Goal: Task Accomplishment & Management: Complete application form

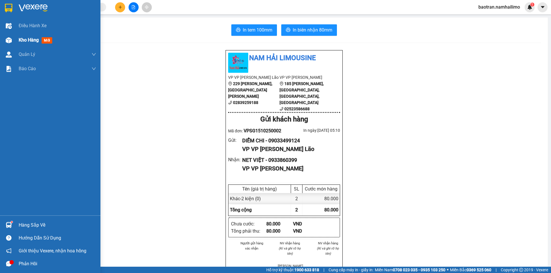
click at [11, 37] on img at bounding box center [9, 40] width 6 height 6
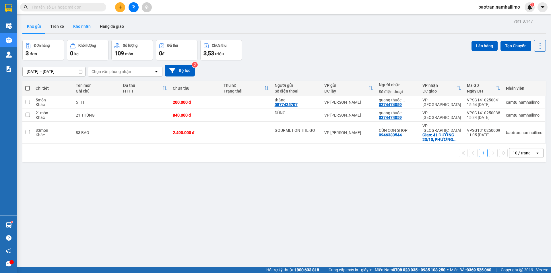
click at [77, 31] on button "Kho nhận" at bounding box center [82, 27] width 27 height 14
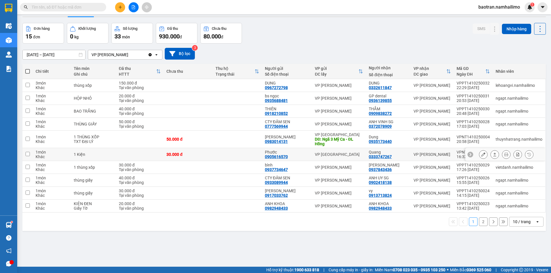
scroll to position [26, 0]
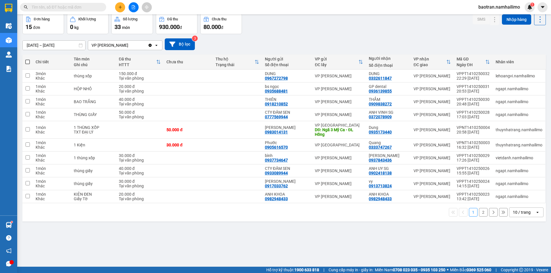
click at [515, 214] on div "10 / trang" at bounding box center [522, 213] width 18 height 6
click at [517, 199] on span "100 / trang" at bounding box center [519, 200] width 21 height 6
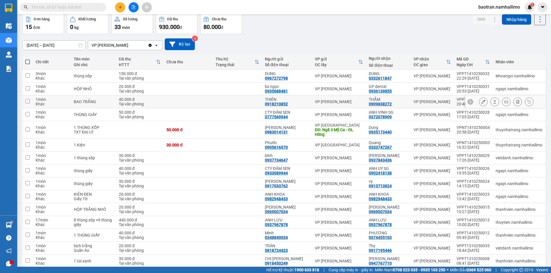
click at [481, 101] on icon at bounding box center [483, 102] width 4 height 4
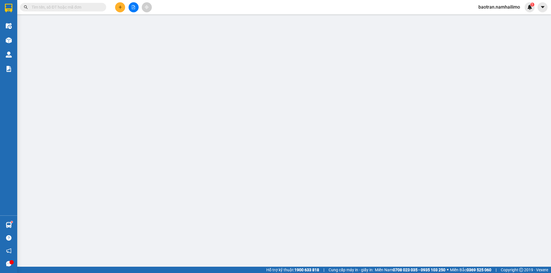
type input "0918210852"
type input "THIÊN"
type input "0909838272"
type input "THẮM"
type input "40.000"
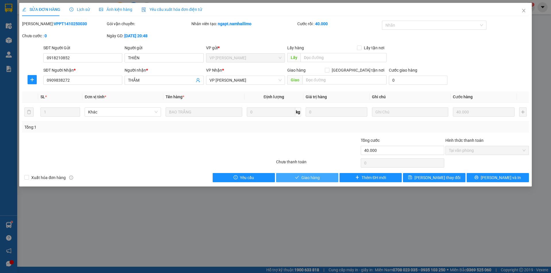
click at [300, 179] on button "Giao hàng" at bounding box center [307, 177] width 62 height 9
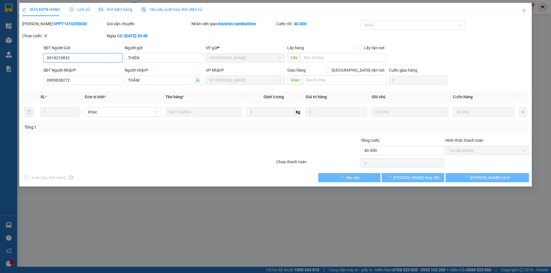
type input "0918210852"
type input "THIÊN"
type input "0909838272"
type input "THẮM"
type input "40.000"
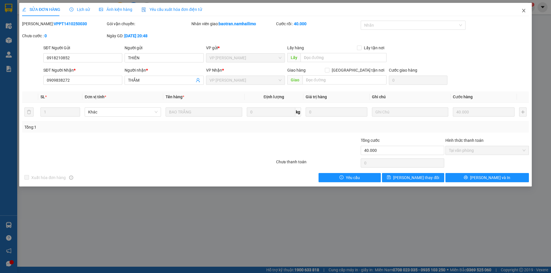
click at [527, 11] on span "Close" at bounding box center [524, 11] width 16 height 16
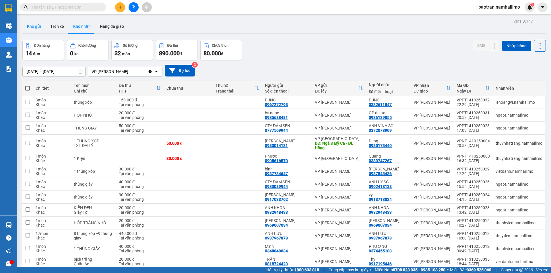
click at [34, 30] on button "Kho gửi" at bounding box center [33, 27] width 23 height 14
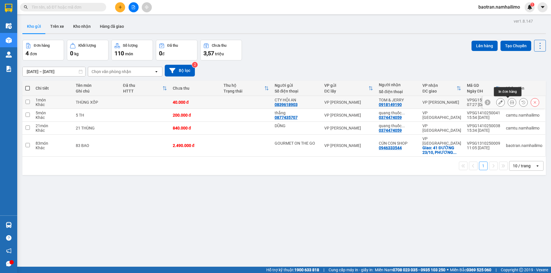
click at [511, 102] on button at bounding box center [512, 103] width 8 height 10
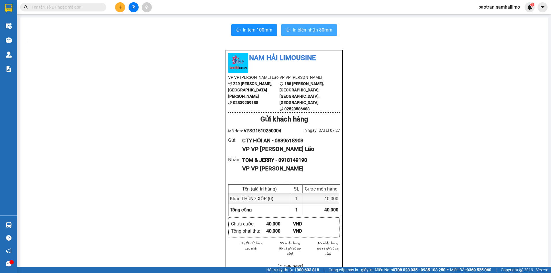
click at [305, 31] on span "In biên nhận 80mm" at bounding box center [313, 29] width 40 height 7
click at [255, 29] on span "In tem 100mm" at bounding box center [258, 29] width 30 height 7
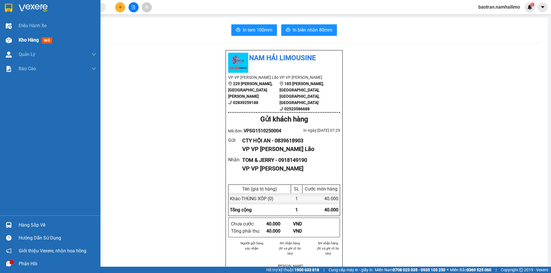
click at [32, 44] on div "Kho hàng mới" at bounding box center [57, 40] width 77 height 14
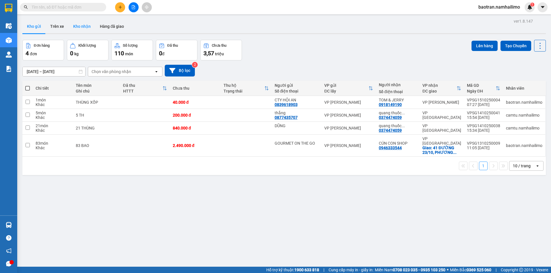
click at [83, 29] on button "Kho nhận" at bounding box center [82, 27] width 27 height 14
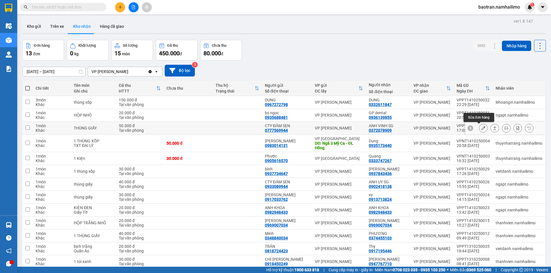
click at [481, 129] on icon at bounding box center [483, 128] width 4 height 4
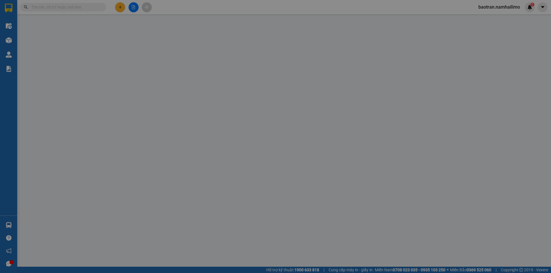
type input "0777569944"
type input "CTY ĐẦM SEN"
type input "0372078909"
type input "ANH VINH SG"
type input "50.000"
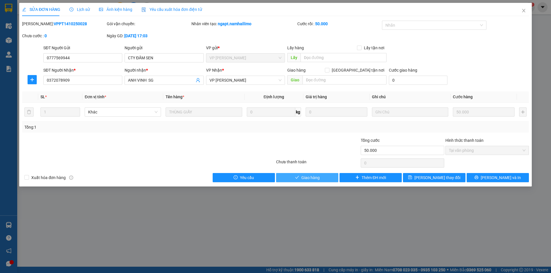
click at [321, 176] on button "Giao hàng" at bounding box center [307, 177] width 62 height 9
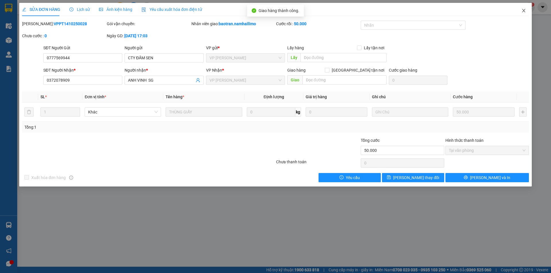
click at [525, 7] on span "Close" at bounding box center [524, 11] width 16 height 16
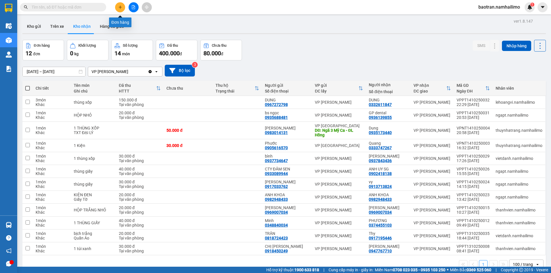
click at [123, 7] on button at bounding box center [120, 7] width 10 height 10
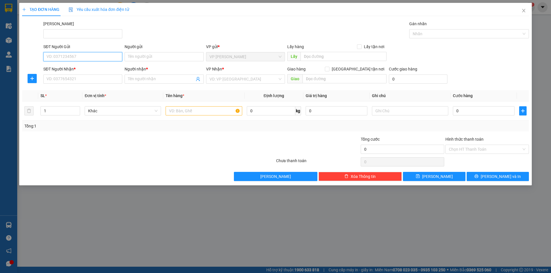
click at [69, 60] on input "SĐT Người Gửi" at bounding box center [82, 56] width 79 height 9
click at [525, 13] on icon "close" at bounding box center [523, 10] width 5 height 5
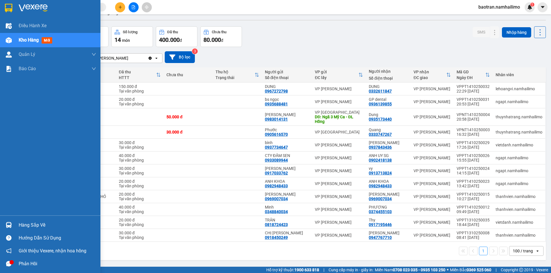
scroll to position [26, 0]
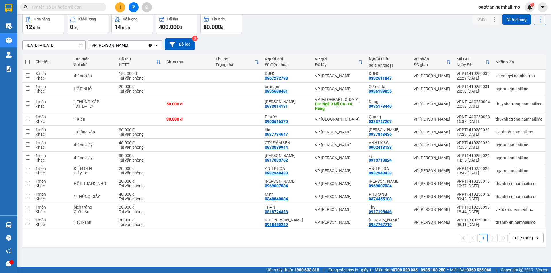
click at [85, 8] on input "text" at bounding box center [66, 7] width 68 height 6
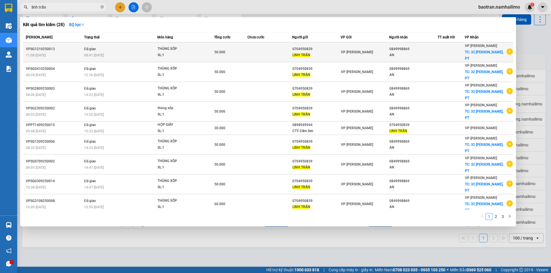
type input "linh trần"
click at [507, 52] on icon "plus-circle" at bounding box center [510, 51] width 6 height 6
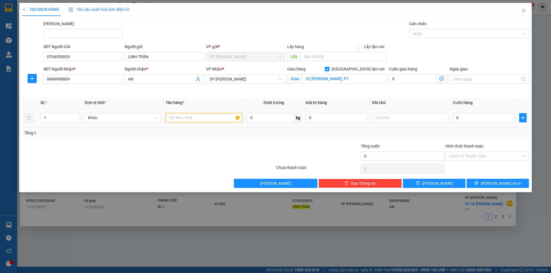
click at [184, 118] on input "text" at bounding box center [204, 117] width 76 height 9
type input "thung xốp"
click at [481, 117] on input "0" at bounding box center [484, 117] width 62 height 9
drag, startPoint x: 420, startPoint y: 165, endPoint x: 412, endPoint y: 133, distance: 32.9
click at [412, 133] on div "Tổng: 1" at bounding box center [275, 133] width 502 height 6
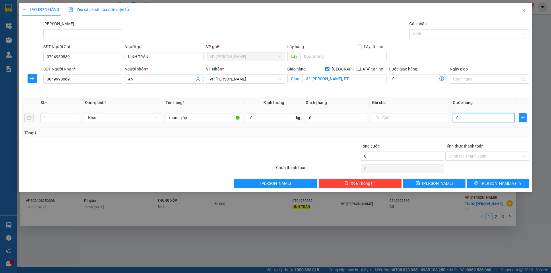
click at [473, 120] on input "0" at bounding box center [484, 117] width 62 height 9
type input "4"
type input "40"
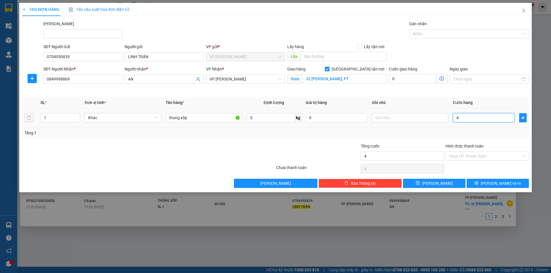
type input "40"
type input "400"
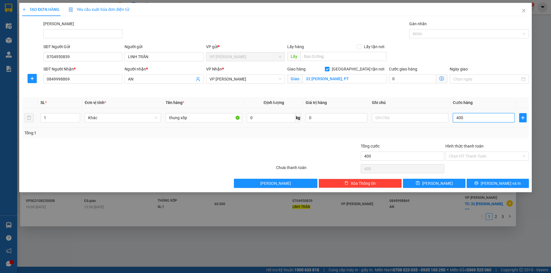
type input "4.000"
type input "40.000"
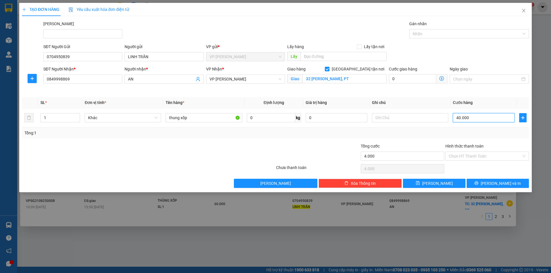
type input "40.000"
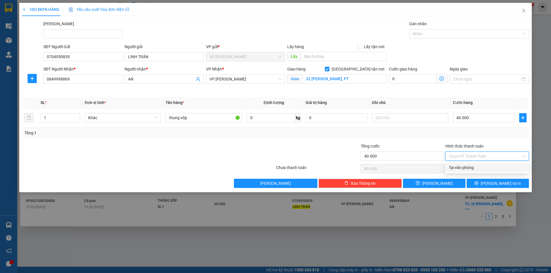
click at [479, 160] on input "Hình thức thanh toán" at bounding box center [485, 156] width 73 height 9
click at [479, 169] on div "Tại văn phòng" at bounding box center [487, 168] width 77 height 6
type input "0"
click at [496, 181] on span "[PERSON_NAME] và In" at bounding box center [501, 184] width 40 height 6
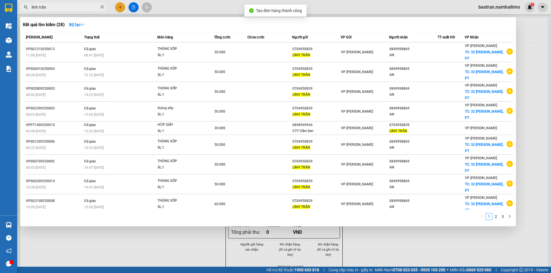
drag, startPoint x: 318, startPoint y: 253, endPoint x: 318, endPoint y: 221, distance: 32.1
click at [318, 239] on div at bounding box center [275, 136] width 551 height 273
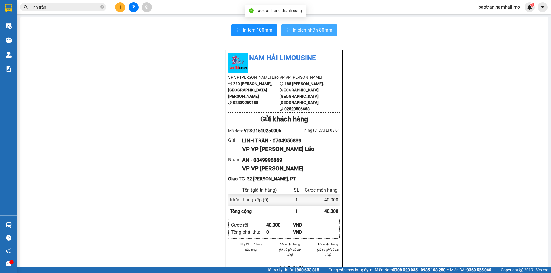
click at [313, 26] on button "In biên nhận 80mm" at bounding box center [309, 29] width 56 height 11
click at [74, 5] on input "linh trần" at bounding box center [66, 7] width 68 height 6
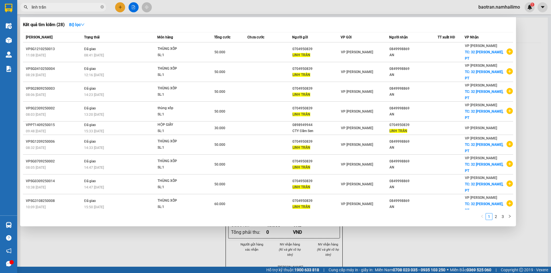
click at [74, 5] on input "linh trần" at bounding box center [66, 7] width 68 height 6
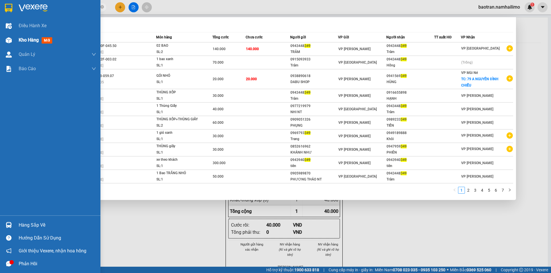
click at [30, 40] on span "Kho hàng" at bounding box center [29, 39] width 20 height 5
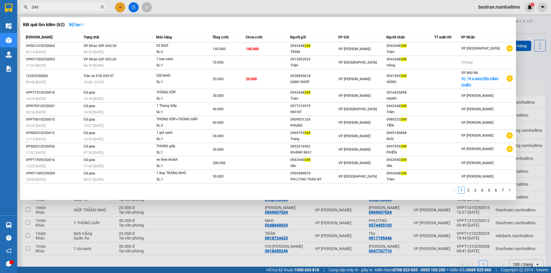
click at [497, 12] on div at bounding box center [275, 136] width 551 height 273
click at [61, 9] on input "349" at bounding box center [66, 7] width 68 height 6
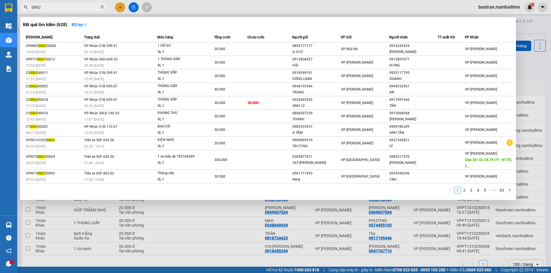
type input "0062"
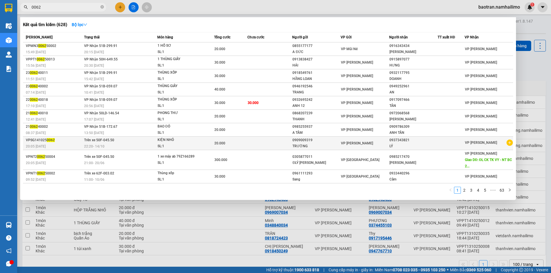
drag, startPoint x: 52, startPoint y: 139, endPoint x: 42, endPoint y: 141, distance: 9.9
click at [42, 141] on div "VPSG141025 0062" at bounding box center [54, 140] width 57 height 6
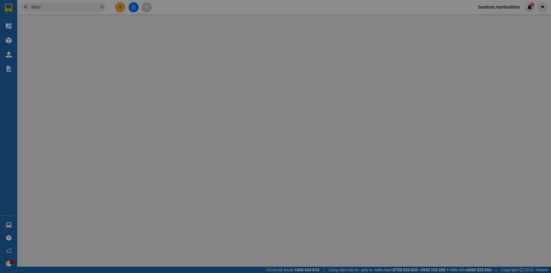
type input "0909009319"
type input "TRƯỜNG"
type input "0937343821"
type input "LÝ"
type input "20.000"
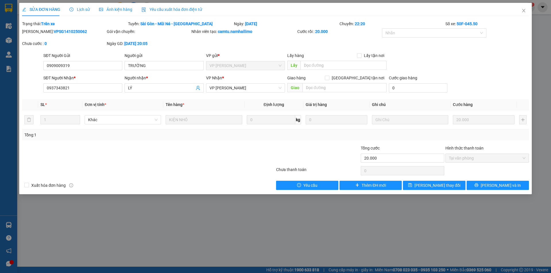
drag, startPoint x: 72, startPoint y: 31, endPoint x: 37, endPoint y: 35, distance: 35.8
click at [37, 35] on div "[PERSON_NAME]: VPSG1410250062" at bounding box center [64, 34] width 85 height 12
click at [525, 9] on icon "close" at bounding box center [523, 10] width 5 height 5
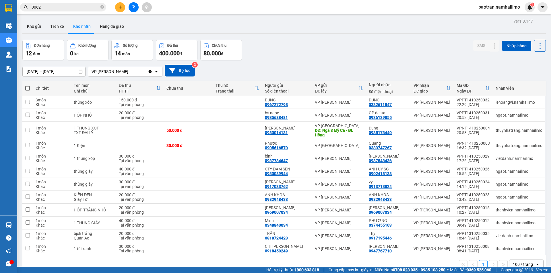
click at [61, 6] on input "0062" at bounding box center [66, 7] width 68 height 6
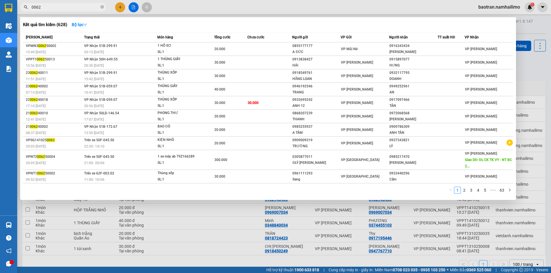
click at [61, 6] on input "0062" at bounding box center [66, 7] width 68 height 6
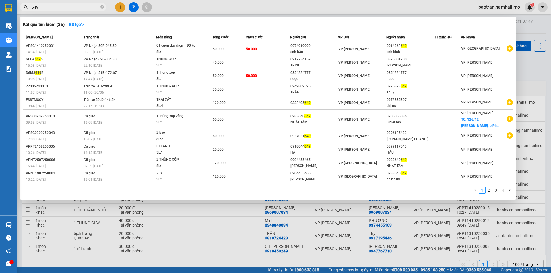
type input "649"
click at [197, 53] on div "SL: 1" at bounding box center [177, 52] width 43 height 6
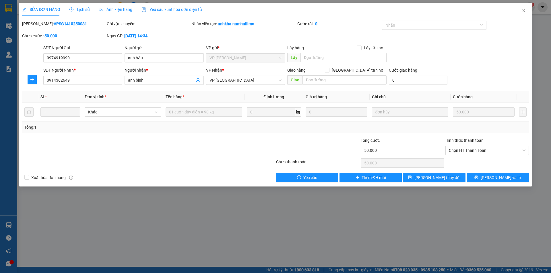
click at [88, 10] on div "SỬA ĐƠN HÀNG Lịch sử Ảnh kiện hàng Yêu cầu xuất hóa đơn điện tử" at bounding box center [112, 9] width 180 height 13
click at [82, 11] on span "Lịch sử" at bounding box center [79, 9] width 20 height 5
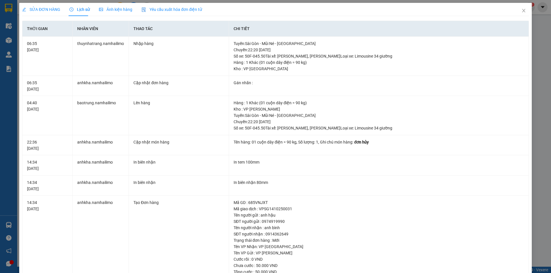
click at [533, 34] on div "SỬA ĐƠN HÀNG Lịch sử Ảnh kiện hàng Yêu cầu xuất hóa đơn điện tử Total Paid Fee …" at bounding box center [275, 136] width 551 height 273
drag, startPoint x: 517, startPoint y: 9, endPoint x: 517, endPoint y: 13, distance: 3.2
click at [517, 10] on span "Close" at bounding box center [524, 11] width 16 height 16
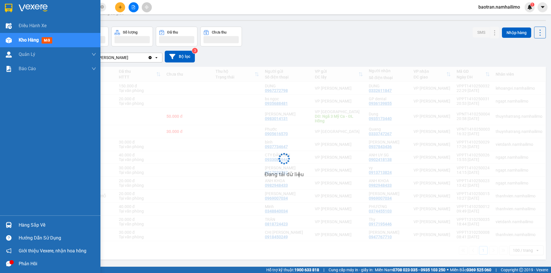
scroll to position [26, 0]
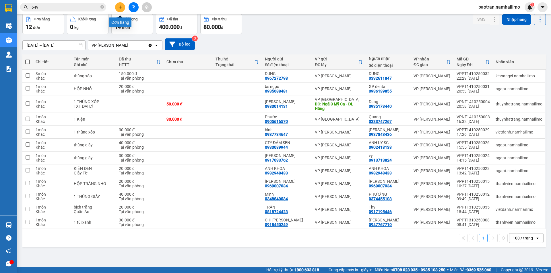
click at [121, 2] on button at bounding box center [120, 7] width 10 height 10
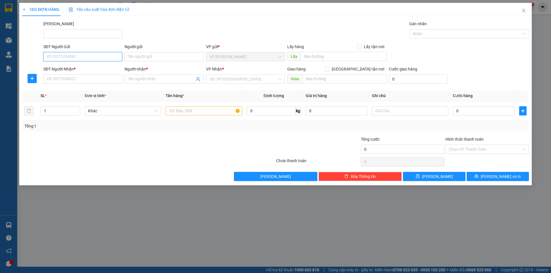
click at [101, 54] on input "SĐT Người Gửi" at bounding box center [82, 56] width 79 height 9
click at [98, 58] on input "0716698082" at bounding box center [82, 56] width 79 height 9
type input "0716698082"
click at [146, 55] on input "Người gửi" at bounding box center [164, 56] width 79 height 9
drag, startPoint x: 86, startPoint y: 58, endPoint x: 28, endPoint y: 56, distance: 58.3
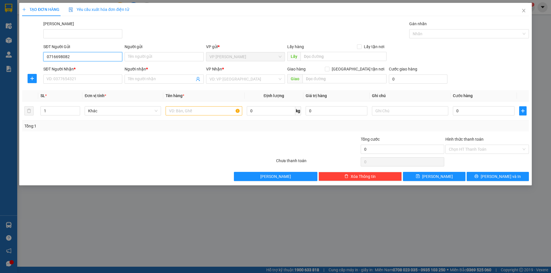
click at [28, 56] on div "SĐT Người Gửi 0716698082 0716698082 Người gửi Tên người gửi VP gửi * VP [PERSON…" at bounding box center [276, 54] width 508 height 20
click at [155, 60] on input "Người gửi" at bounding box center [164, 56] width 79 height 9
drag, startPoint x: 84, startPoint y: 55, endPoint x: 25, endPoint y: 55, distance: 59.7
click at [25, 55] on div "SĐT Người Gửi 0716698082 0716698082 Người gửi Tên người gửi VP gửi * VP [PERSON…" at bounding box center [276, 54] width 508 height 20
click at [525, 12] on icon "close" at bounding box center [523, 10] width 5 height 5
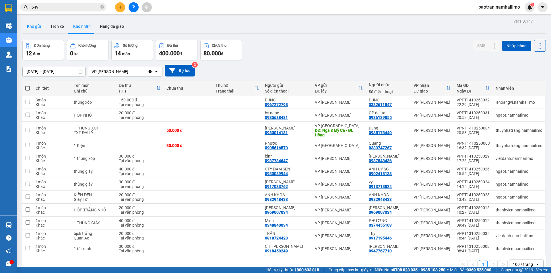
click at [30, 22] on button "Kho gửi" at bounding box center [33, 27] width 23 height 14
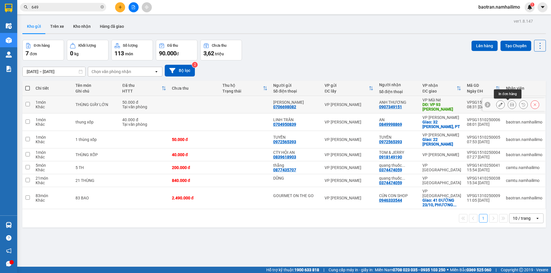
click at [510, 106] on icon at bounding box center [512, 105] width 4 height 4
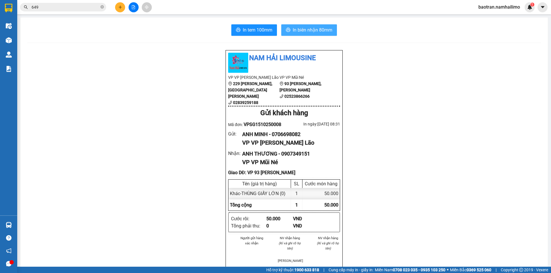
click at [287, 32] on icon "printer" at bounding box center [288, 30] width 4 height 4
click at [247, 27] on span "In tem 100mm" at bounding box center [258, 29] width 30 height 7
click at [271, 28] on button "In tem 100mm" at bounding box center [254, 29] width 46 height 11
click at [123, 8] on button at bounding box center [120, 7] width 10 height 10
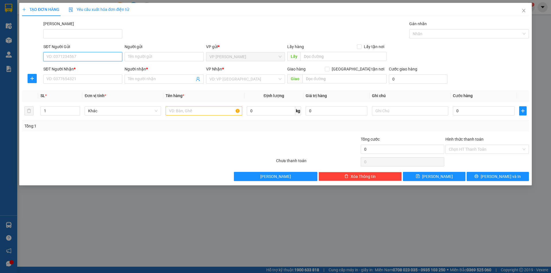
click at [92, 58] on input "SĐT Người Gửi" at bounding box center [82, 56] width 79 height 9
type input "0332611847"
click at [72, 68] on div "0332611847 - DUNG" at bounding box center [83, 68] width 72 height 6
type input "DUNG"
type input "0967272798"
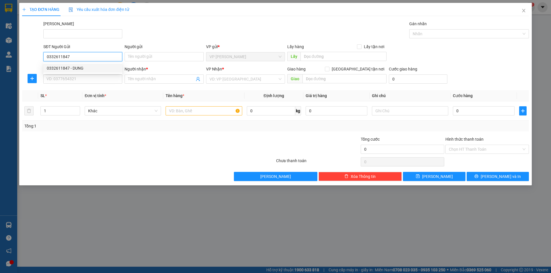
type input "DUNG"
type input "30.000"
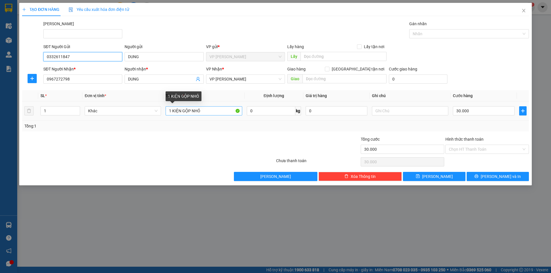
type input "0332611847"
drag, startPoint x: 207, startPoint y: 112, endPoint x: 162, endPoint y: 113, distance: 44.5
click at [162, 113] on tr "1 Khác 1 KIỆN GỘP NHỎ 0 kg 0 30.000" at bounding box center [275, 111] width 507 height 19
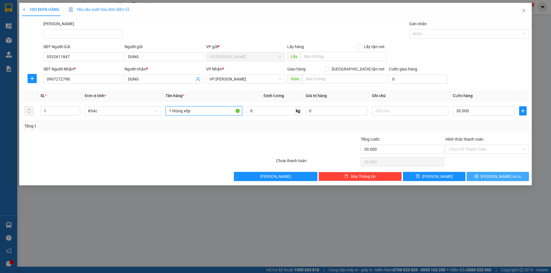
type input "1 thùng xốp"
click at [480, 174] on button "[PERSON_NAME] và In" at bounding box center [498, 176] width 62 height 9
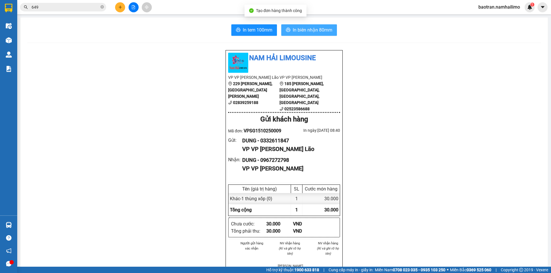
click at [327, 33] on span "In biên nhận 80mm" at bounding box center [313, 29] width 40 height 7
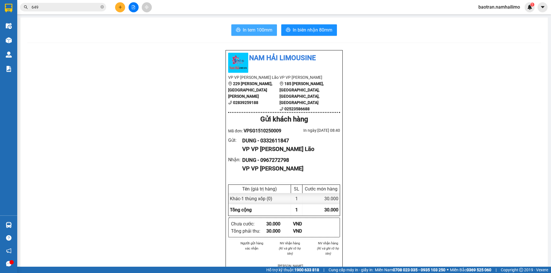
click at [263, 28] on span "In tem 100mm" at bounding box center [258, 29] width 30 height 7
click at [82, 6] on input "649" at bounding box center [66, 7] width 68 height 6
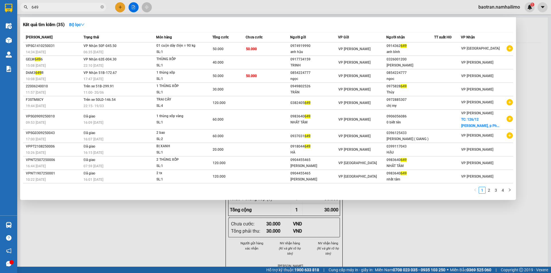
click at [82, 6] on input "649" at bounding box center [66, 7] width 68 height 6
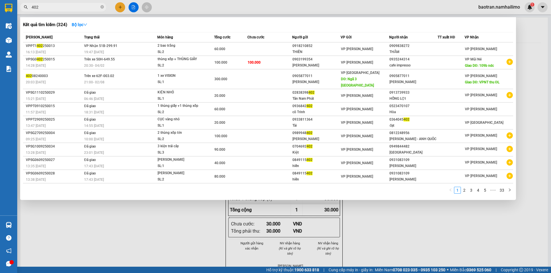
type input "402"
click at [117, 5] on div at bounding box center [275, 136] width 551 height 273
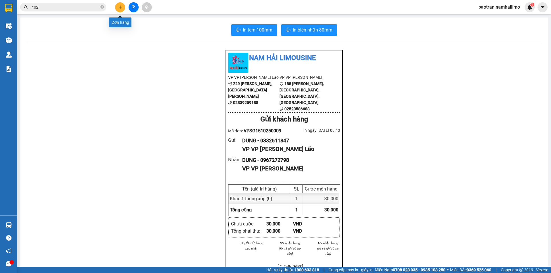
click at [118, 5] on icon "plus" at bounding box center [120, 7] width 4 height 4
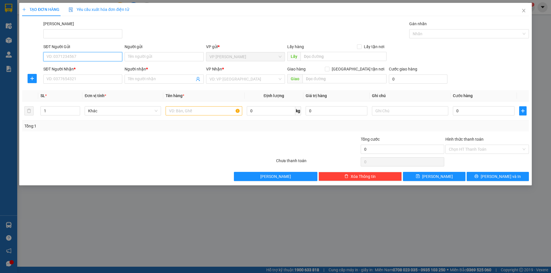
click at [80, 55] on input "SĐT Người Gửi" at bounding box center [82, 56] width 79 height 9
type input "0704692402"
click at [91, 68] on div "0704692402 - Kiệt" at bounding box center [83, 68] width 72 height 6
type input "Kiệt"
type input "0949844482"
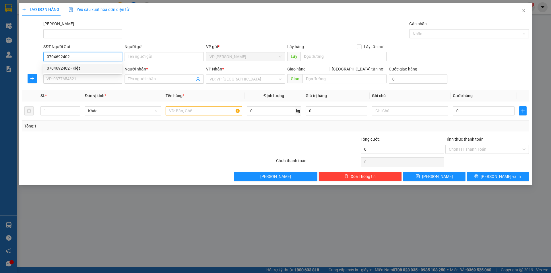
type input "[GEOGRAPHIC_DATA]"
type input "90.000"
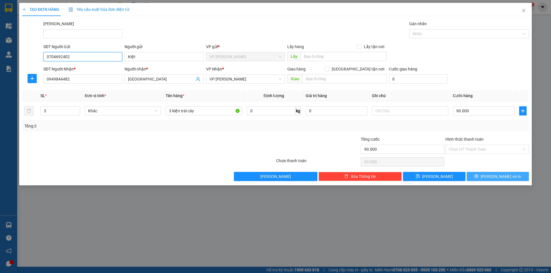
type input "0704692402"
click at [488, 174] on button "[PERSON_NAME] và In" at bounding box center [498, 176] width 62 height 9
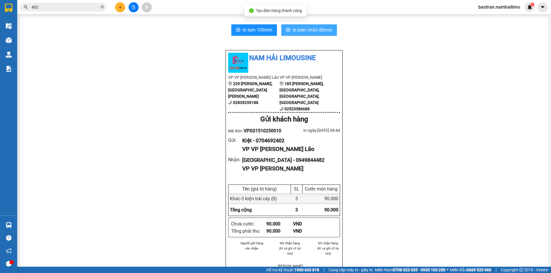
click at [293, 29] on span "In biên nhận 80mm" at bounding box center [313, 29] width 40 height 7
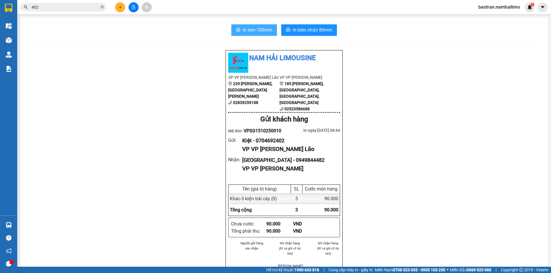
click at [259, 32] on span "In tem 100mm" at bounding box center [258, 29] width 30 height 7
click at [17, 40] on section "Kết quả tìm kiếm ( 324 ) Bộ lọc Mã ĐH Trạng thái Món hàng Tổng cước Chưa cước N…" at bounding box center [275, 136] width 551 height 273
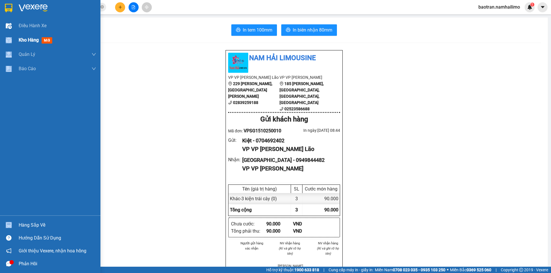
click at [17, 40] on div "Kho hàng mới" at bounding box center [50, 40] width 100 height 14
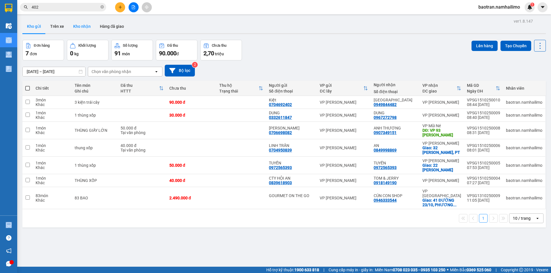
click at [83, 28] on button "Kho nhận" at bounding box center [82, 27] width 27 height 14
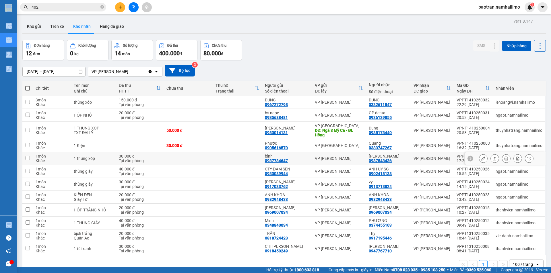
click at [481, 159] on icon at bounding box center [483, 159] width 4 height 4
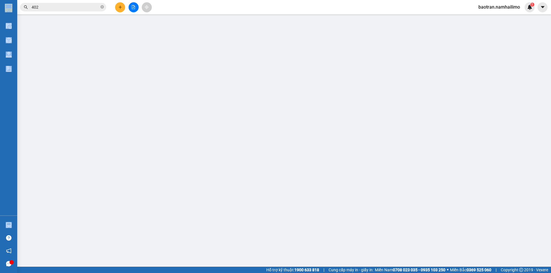
type input "0937734647"
type input "bình"
type input "0937843436"
type input "[PERSON_NAME]"
type input "30.000"
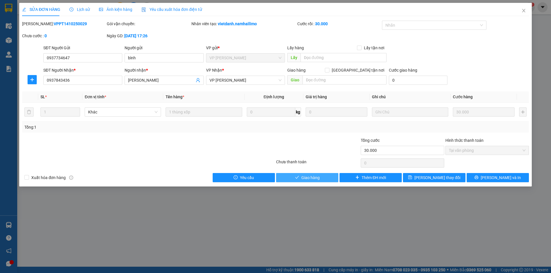
click at [321, 176] on button "Giao hàng" at bounding box center [307, 177] width 62 height 9
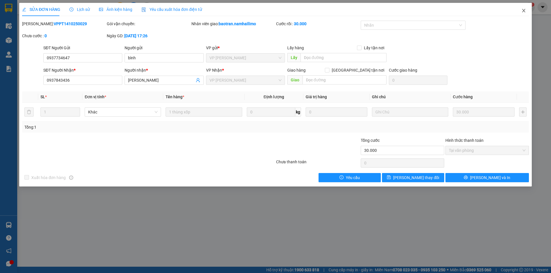
click at [524, 11] on icon "close" at bounding box center [523, 10] width 3 height 3
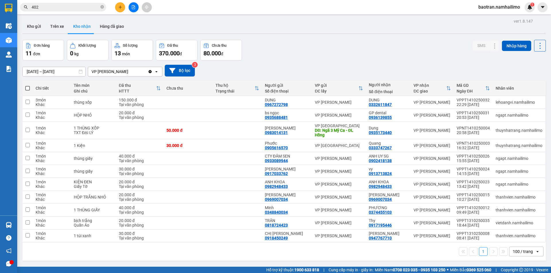
click at [85, 9] on input "402" at bounding box center [66, 7] width 68 height 6
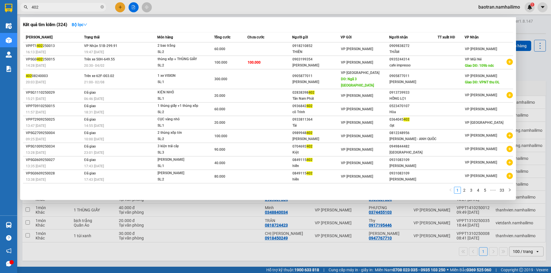
click at [170, 257] on div at bounding box center [275, 136] width 551 height 273
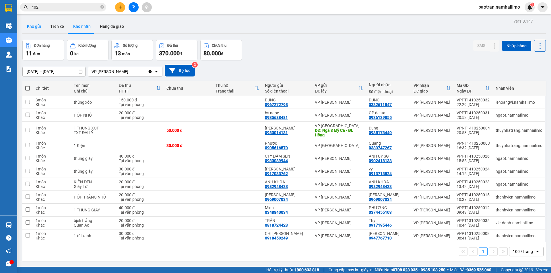
click at [34, 28] on button "Kho gửi" at bounding box center [33, 27] width 23 height 14
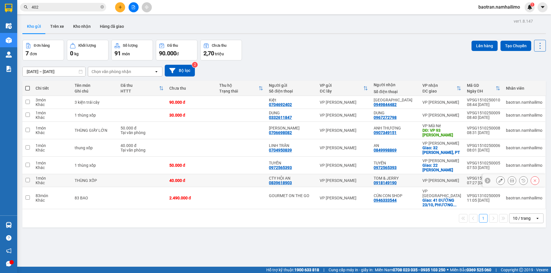
click at [232, 178] on td at bounding box center [241, 180] width 50 height 13
checkbox input "true"
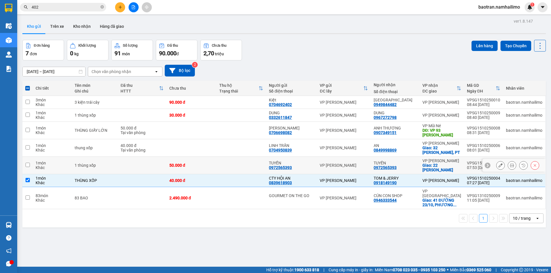
click at [223, 170] on td at bounding box center [241, 166] width 50 height 18
checkbox input "true"
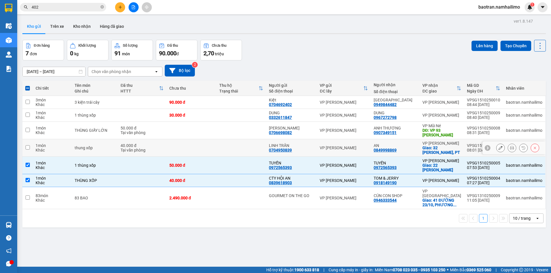
click at [214, 154] on td at bounding box center [191, 148] width 50 height 18
checkbox input "true"
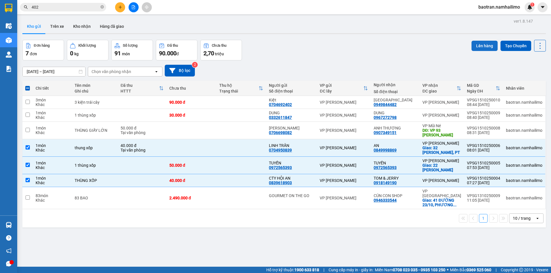
click at [476, 50] on button "Lên hàng" at bounding box center [485, 46] width 26 height 10
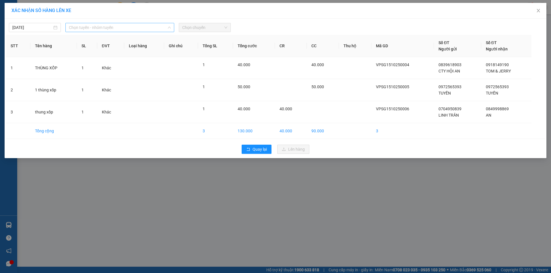
click at [115, 28] on span "Chọn tuyến - nhóm tuyến" at bounding box center [120, 27] width 102 height 9
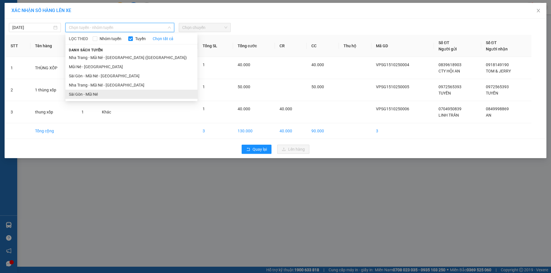
click at [100, 93] on li "Sài Gòn - Mũi Né" at bounding box center [131, 94] width 132 height 9
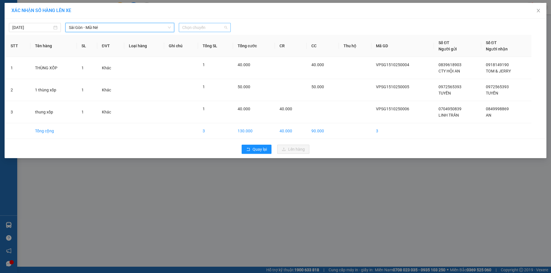
click at [198, 28] on span "Chọn chuyến" at bounding box center [204, 27] width 45 height 9
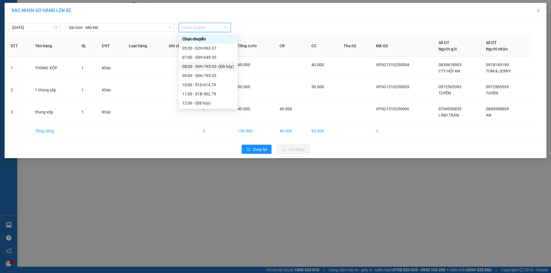
click at [202, 65] on div "08:00 - 50H-795.93 - (Đã hủy)" at bounding box center [208, 66] width 52 height 6
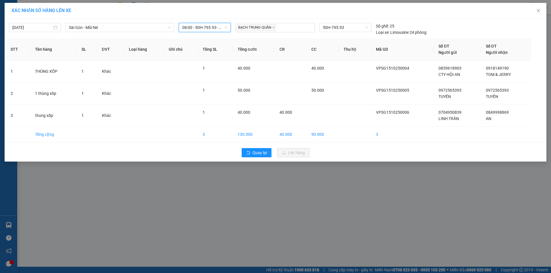
click at [204, 27] on span "08:00 - 50H-795.93 - (Đã hủy)" at bounding box center [204, 27] width 45 height 9
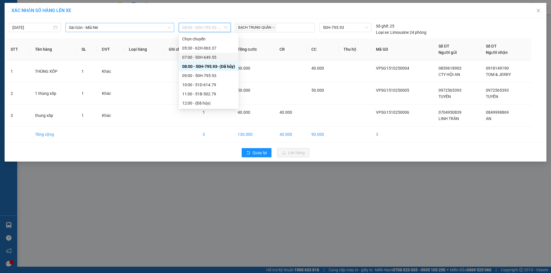
click at [125, 27] on span "Sài Gòn - Mũi Né" at bounding box center [120, 27] width 102 height 9
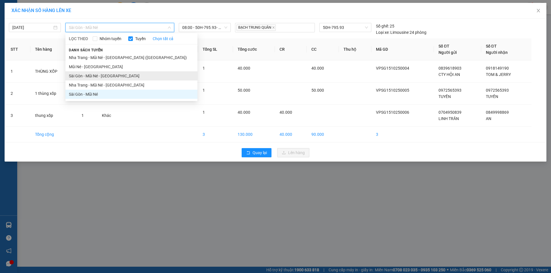
click at [116, 73] on li "Sài Gòn - Mũi Né - [GEOGRAPHIC_DATA]" at bounding box center [131, 75] width 132 height 9
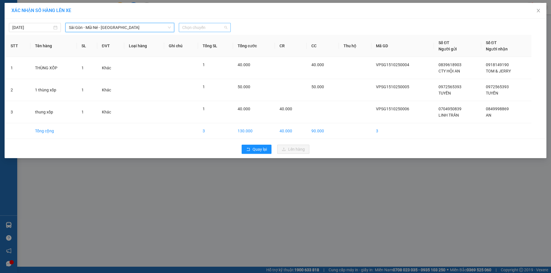
click at [196, 29] on span "Chọn chuyến" at bounding box center [204, 27] width 45 height 9
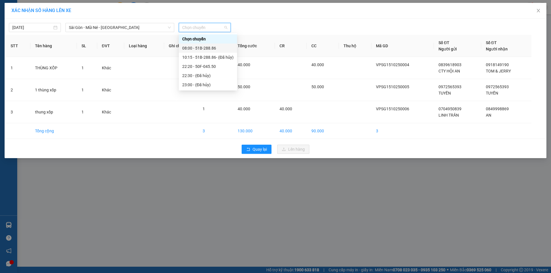
click at [213, 49] on div "08:00 - 51B-288.86" at bounding box center [207, 48] width 51 height 6
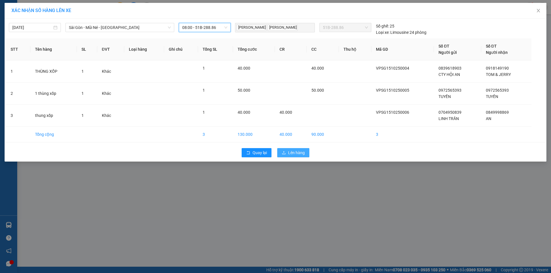
click at [293, 154] on span "Lên hàng" at bounding box center [296, 153] width 17 height 6
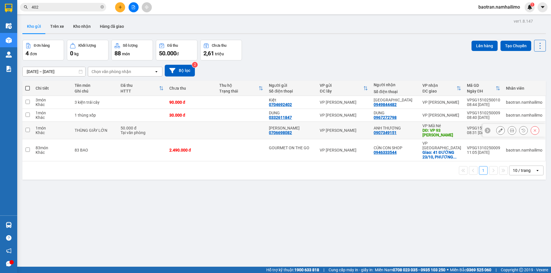
click at [162, 131] on div "Tại văn phòng" at bounding box center [142, 133] width 43 height 5
checkbox input "true"
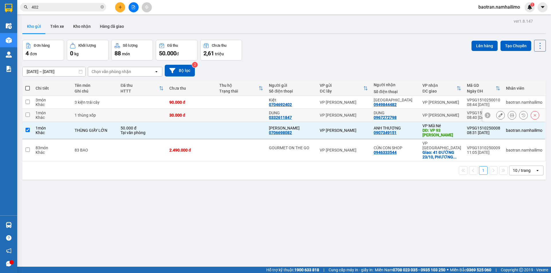
click at [156, 118] on td at bounding box center [142, 115] width 48 height 13
checkbox input "true"
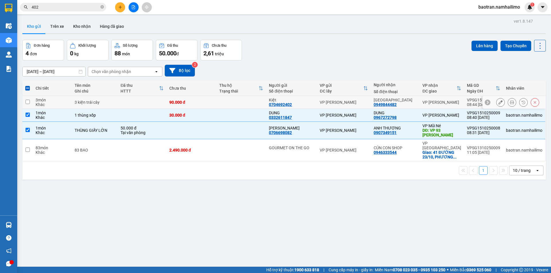
click at [149, 104] on td at bounding box center [142, 102] width 48 height 13
checkbox input "true"
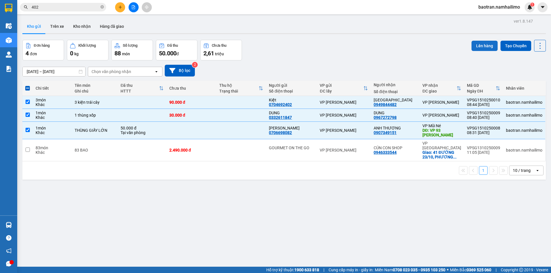
click at [472, 41] on button "Lên hàng" at bounding box center [485, 46] width 26 height 10
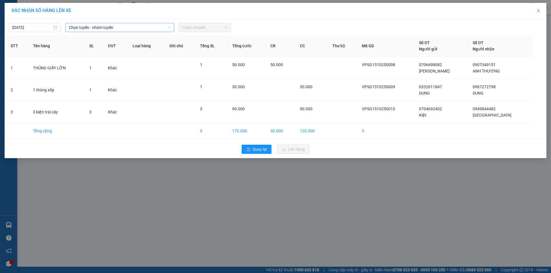
click at [125, 31] on span "Chọn tuyến - nhóm tuyến" at bounding box center [120, 27] width 102 height 9
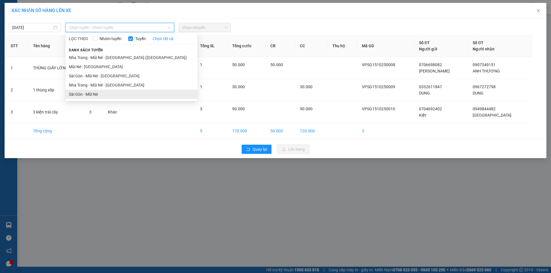
click at [99, 92] on li "Sài Gòn - Mũi Né" at bounding box center [131, 94] width 132 height 9
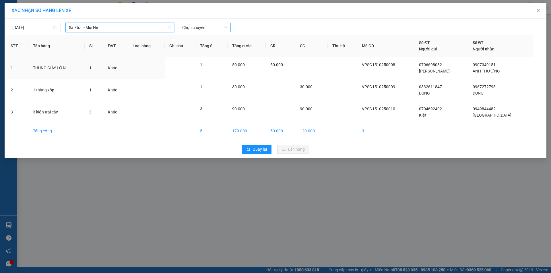
click at [202, 29] on span "Chọn chuyến" at bounding box center [204, 27] width 45 height 9
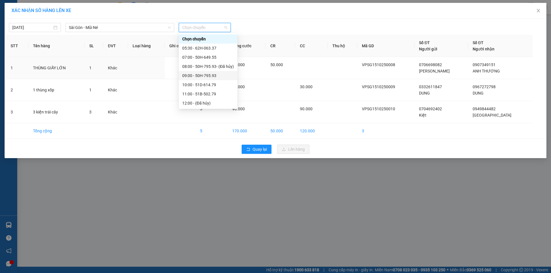
click at [210, 77] on div "09:00 - 50H-795.93" at bounding box center [208, 76] width 52 height 6
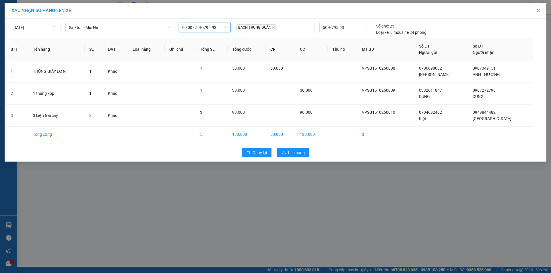
click at [302, 160] on div "Quay lại Lên hàng" at bounding box center [275, 152] width 539 height 15
click at [300, 153] on span "Lên hàng" at bounding box center [296, 153] width 17 height 6
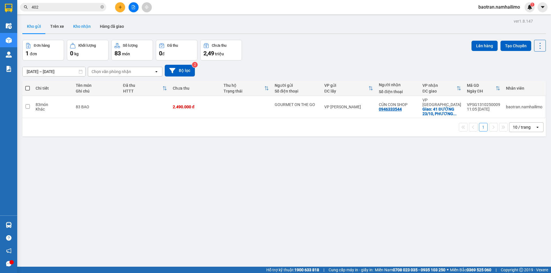
click at [85, 27] on button "Kho nhận" at bounding box center [82, 27] width 27 height 14
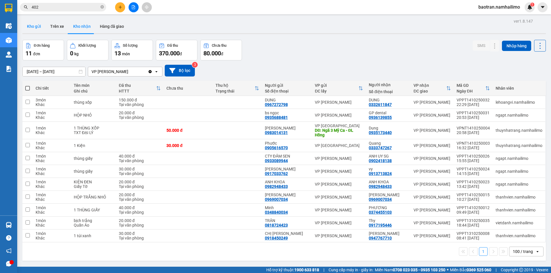
click at [34, 26] on button "Kho gửi" at bounding box center [33, 27] width 23 height 14
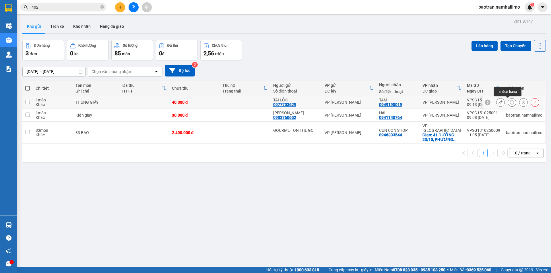
click at [510, 102] on button at bounding box center [512, 103] width 8 height 10
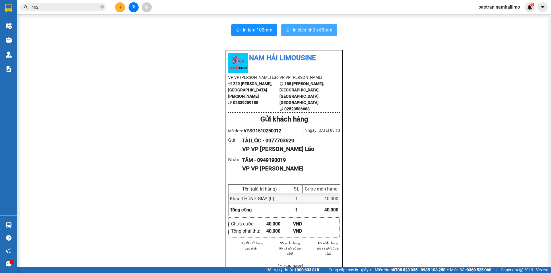
click at [325, 30] on span "In biên nhận 80mm" at bounding box center [313, 29] width 40 height 7
click at [260, 28] on span "In tem 100mm" at bounding box center [258, 29] width 30 height 7
click at [75, 7] on input "402" at bounding box center [66, 7] width 68 height 6
click at [88, 10] on span at bounding box center [63, 7] width 86 height 9
drag, startPoint x: 98, startPoint y: 9, endPoint x: 84, endPoint y: 5, distance: 14.6
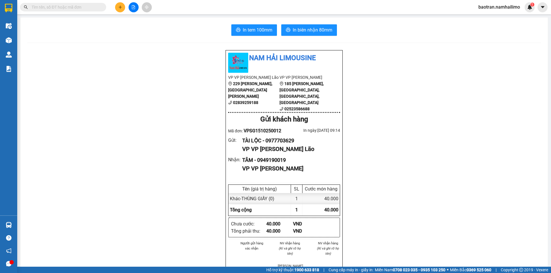
click at [94, 7] on span at bounding box center [63, 7] width 86 height 9
click at [84, 5] on input "text" at bounding box center [66, 7] width 68 height 6
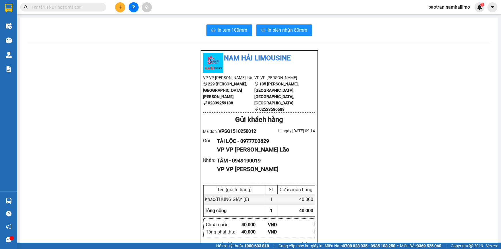
click at [70, 7] on input "text" at bounding box center [66, 7] width 68 height 6
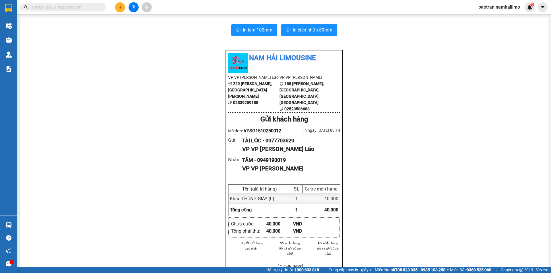
click at [64, 5] on input "text" at bounding box center [66, 7] width 68 height 6
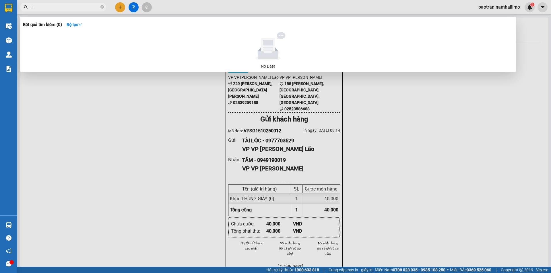
type input ";"
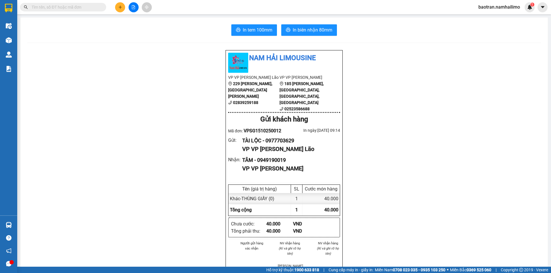
type input "0"
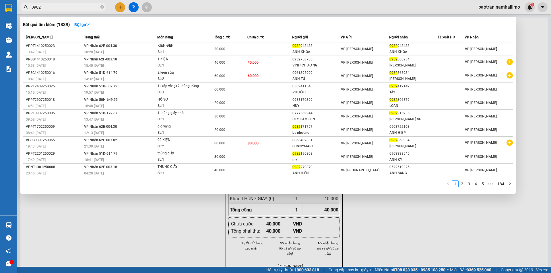
type input "0982"
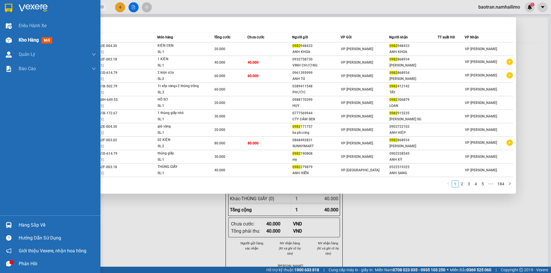
click at [28, 41] on span "Kho hàng" at bounding box center [29, 39] width 20 height 5
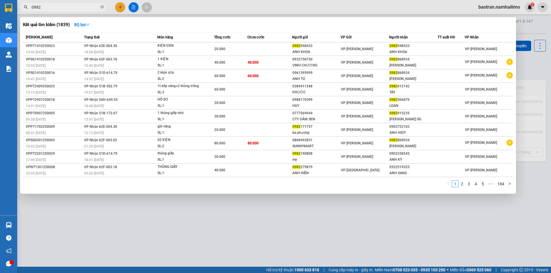
click at [178, 219] on div at bounding box center [275, 136] width 551 height 273
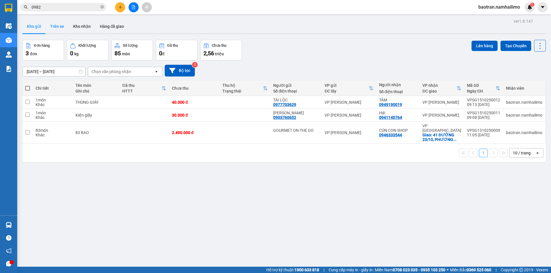
click at [57, 29] on button "Trên xe" at bounding box center [57, 27] width 23 height 14
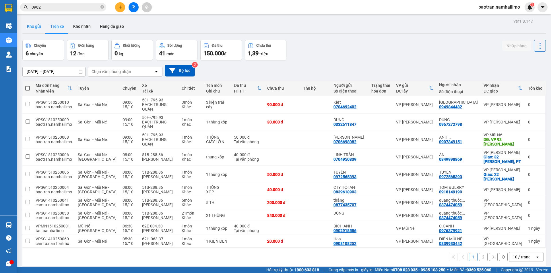
click at [35, 30] on button "Kho gửi" at bounding box center [33, 27] width 23 height 14
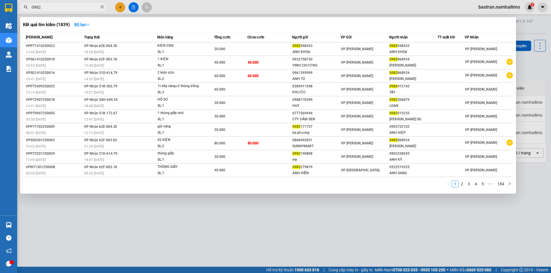
click at [69, 8] on input "0982" at bounding box center [66, 7] width 68 height 6
type input "0"
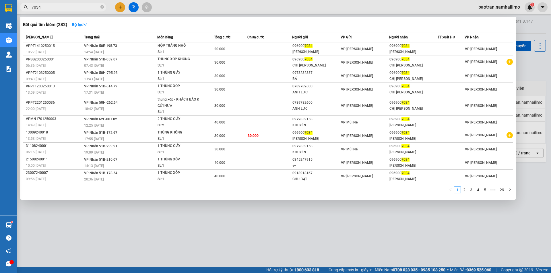
type input "7034"
drag, startPoint x: 525, startPoint y: 67, endPoint x: 519, endPoint y: 67, distance: 5.7
click at [519, 67] on div at bounding box center [275, 136] width 551 height 273
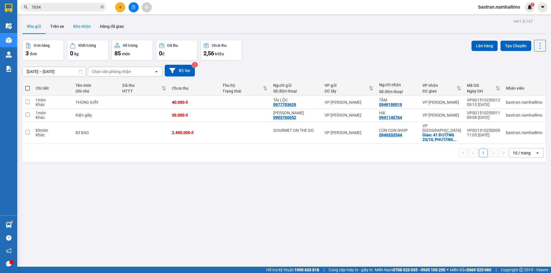
click at [86, 24] on button "Kho nhận" at bounding box center [82, 27] width 27 height 14
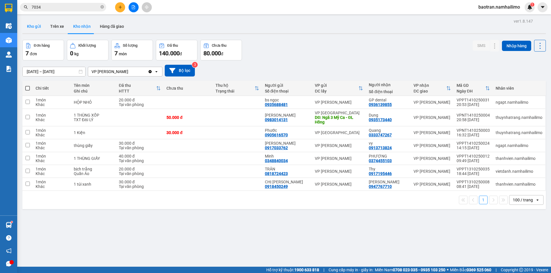
click at [32, 28] on button "Kho gửi" at bounding box center [33, 27] width 23 height 14
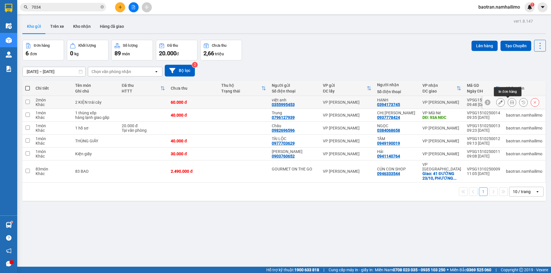
click at [510, 101] on icon at bounding box center [512, 102] width 4 height 4
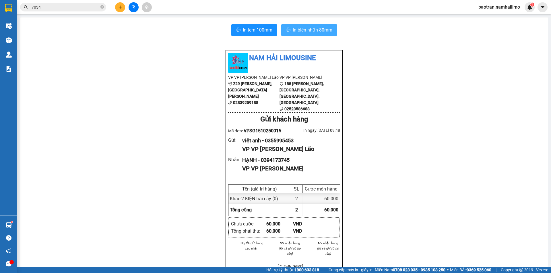
click at [302, 33] on span "In biên nhận 80mm" at bounding box center [313, 29] width 40 height 7
click at [267, 31] on span "In tem 100mm" at bounding box center [258, 29] width 30 height 7
click at [121, 10] on button at bounding box center [120, 7] width 10 height 10
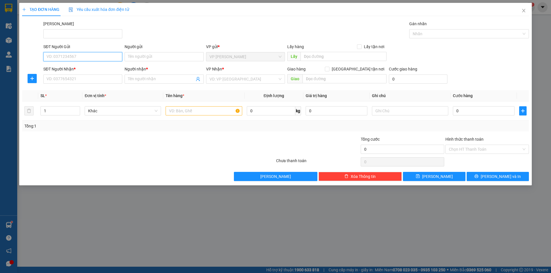
click at [110, 59] on input "SĐT Người Gửi" at bounding box center [82, 56] width 79 height 9
drag, startPoint x: 81, startPoint y: 61, endPoint x: 83, endPoint y: 58, distance: 3.3
click at [82, 60] on input "SĐT Người Gửi" at bounding box center [82, 56] width 79 height 9
type input "0902981874"
click at [151, 52] on div "Người gửi" at bounding box center [164, 48] width 79 height 9
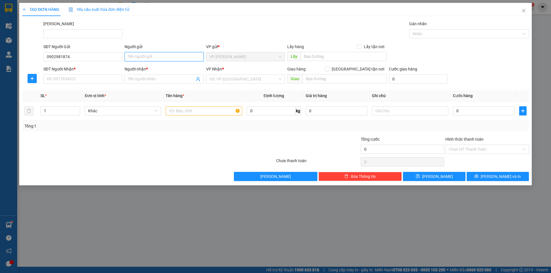
click at [151, 59] on input "Người gửi" at bounding box center [164, 56] width 79 height 9
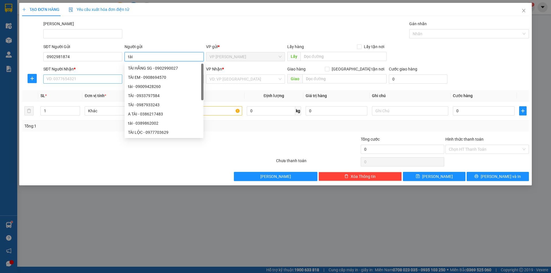
type input "tài"
click at [71, 75] on input "SĐT Người Nhận *" at bounding box center [82, 79] width 79 height 9
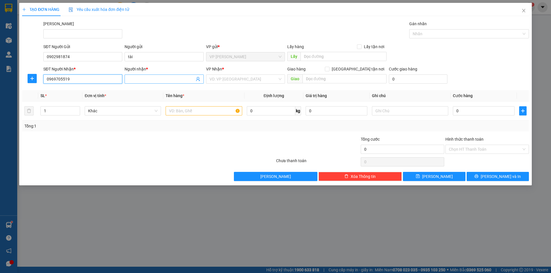
type input "0969705519"
click at [132, 81] on input "Người nhận *" at bounding box center [161, 79] width 66 height 6
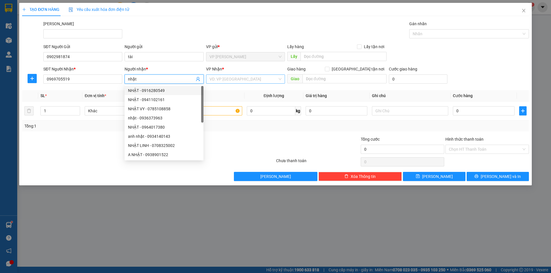
type input "nhật"
click at [263, 78] on input "search" at bounding box center [243, 79] width 68 height 9
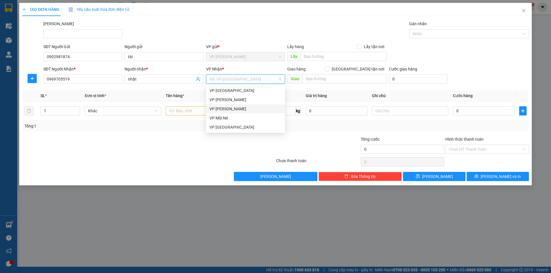
click at [225, 108] on div "VP [PERSON_NAME]" at bounding box center [245, 109] width 72 height 6
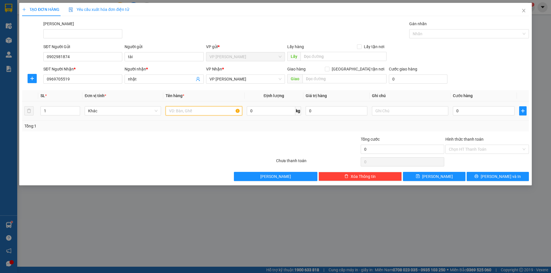
click at [204, 110] on input "text" at bounding box center [204, 110] width 76 height 9
type input "kiện nhỏ"
click at [495, 114] on input "0" at bounding box center [484, 110] width 62 height 9
type input "2"
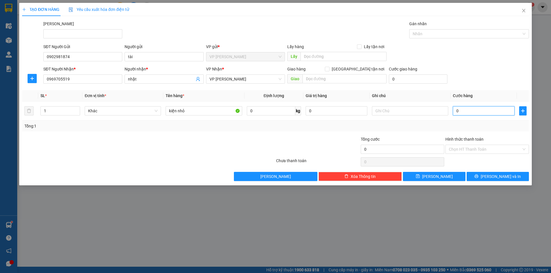
type input "2"
type input "20"
type input "200"
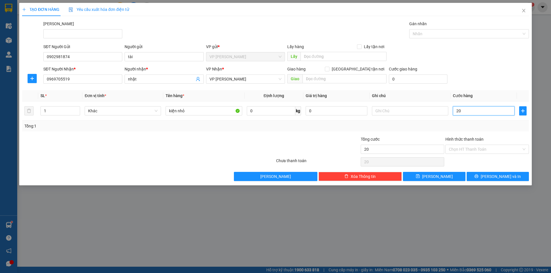
type input "200"
type input "2.000"
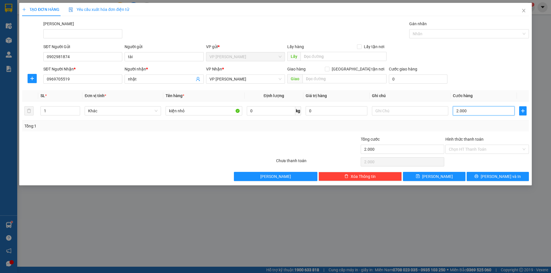
type input "20.000"
click at [480, 176] on button "[PERSON_NAME] và In" at bounding box center [498, 176] width 62 height 9
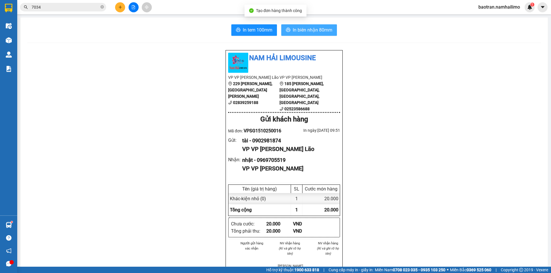
click at [303, 32] on span "In biên nhận 80mm" at bounding box center [313, 29] width 40 height 7
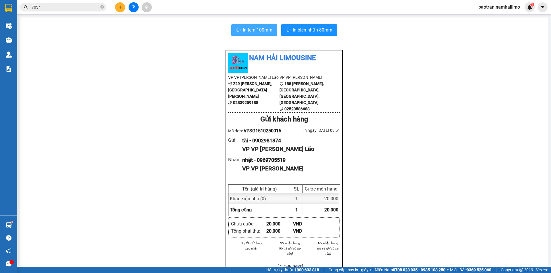
click at [261, 30] on span "In tem 100mm" at bounding box center [258, 29] width 30 height 7
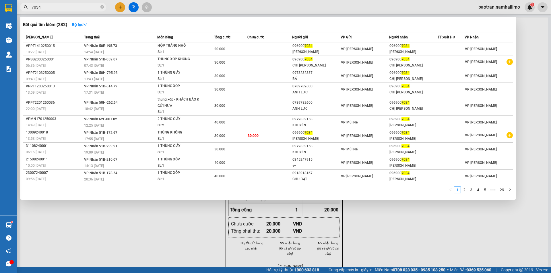
click at [77, 6] on input "7034" at bounding box center [66, 7] width 68 height 6
click at [77, 7] on input "7034" at bounding box center [66, 7] width 68 height 6
drag, startPoint x: 78, startPoint y: 7, endPoint x: 75, endPoint y: 15, distance: 8.1
click at [78, 9] on input "7034" at bounding box center [66, 7] width 68 height 6
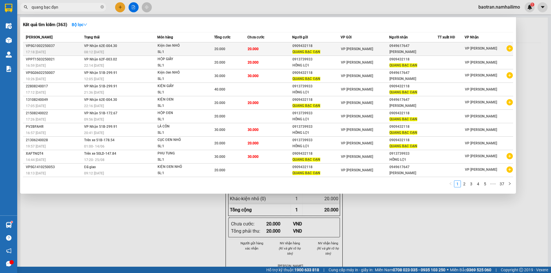
type input "quang bạc đạn"
click at [510, 51] on icon "plus-circle" at bounding box center [510, 48] width 6 height 6
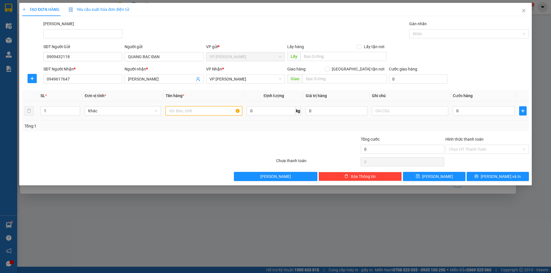
click at [195, 112] on input "text" at bounding box center [204, 110] width 76 height 9
type input "t"
type input "thung giay"
click at [478, 107] on input "0" at bounding box center [484, 110] width 62 height 9
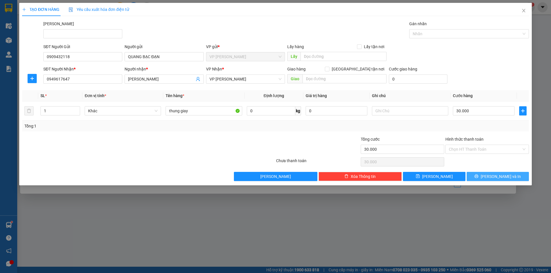
click at [478, 179] on span "printer" at bounding box center [476, 176] width 4 height 5
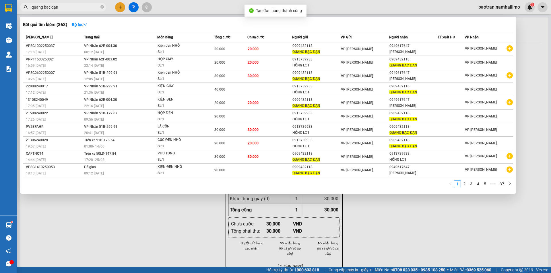
drag, startPoint x: 300, startPoint y: 215, endPoint x: 304, endPoint y: 195, distance: 20.0
click at [302, 209] on div at bounding box center [275, 136] width 551 height 273
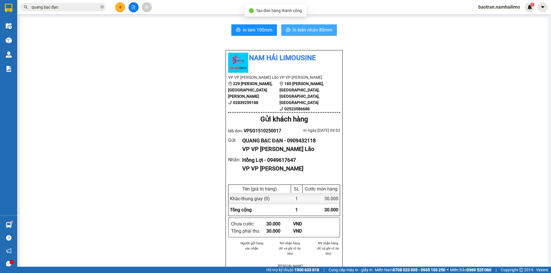
click at [319, 26] on button "In biên nhận 80mm" at bounding box center [309, 29] width 56 height 11
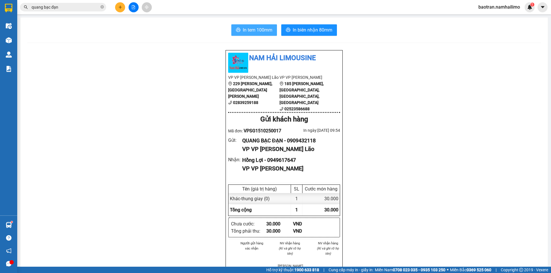
click at [261, 28] on span "In tem 100mm" at bounding box center [258, 29] width 30 height 7
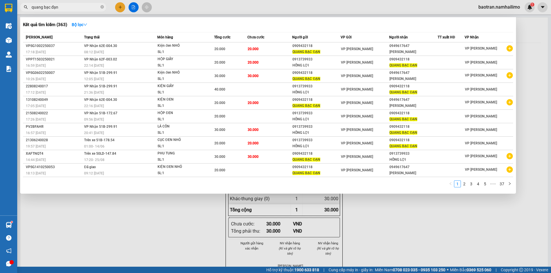
click at [71, 9] on input "quang bạc đạn" at bounding box center [66, 7] width 68 height 6
click at [72, 9] on input "quang bạc đạn" at bounding box center [66, 7] width 68 height 6
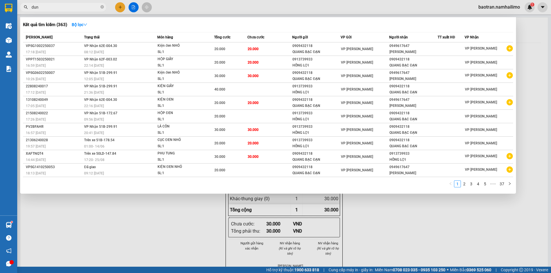
type input "dung"
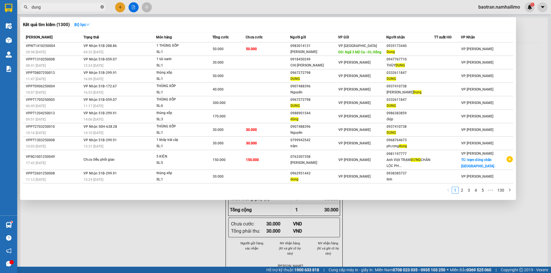
click at [103, 7] on icon "close-circle" at bounding box center [101, 6] width 3 height 3
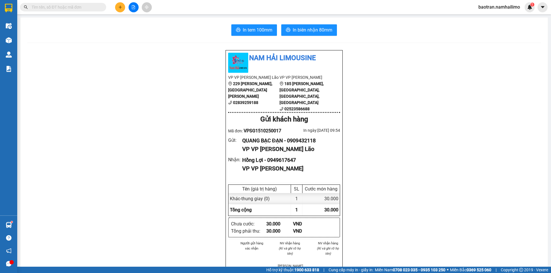
click at [82, 5] on input "text" at bounding box center [66, 7] width 68 height 6
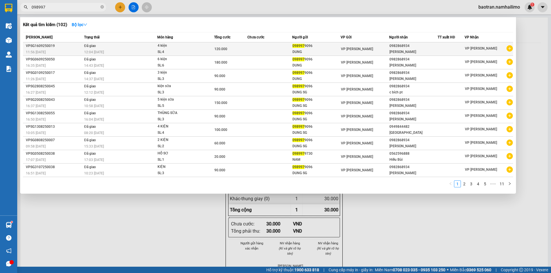
type input "098997"
click at [511, 51] on icon "plus-circle" at bounding box center [510, 48] width 6 height 6
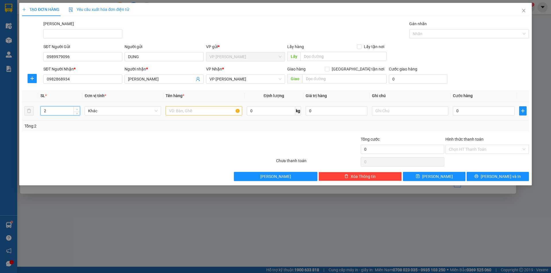
click at [76, 110] on icon "up" at bounding box center [77, 110] width 2 height 2
type input "3"
click at [77, 111] on span "up" at bounding box center [76, 109] width 3 height 3
click at [183, 112] on input "text" at bounding box center [204, 110] width 76 height 9
type input "3 kiện"
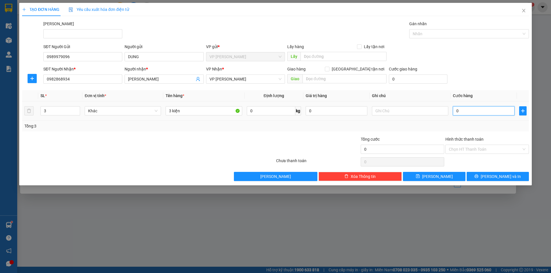
click at [490, 110] on input "0" at bounding box center [484, 110] width 62 height 9
click at [496, 175] on span "[PERSON_NAME] và In" at bounding box center [501, 177] width 40 height 6
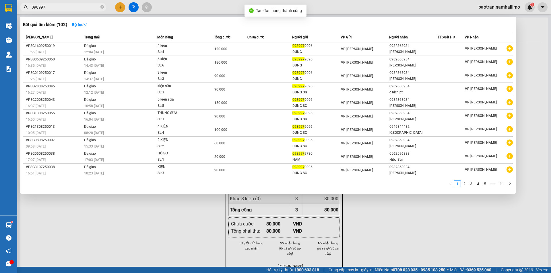
drag, startPoint x: 343, startPoint y: 241, endPoint x: 310, endPoint y: 142, distance: 104.3
click at [340, 236] on div at bounding box center [275, 136] width 551 height 273
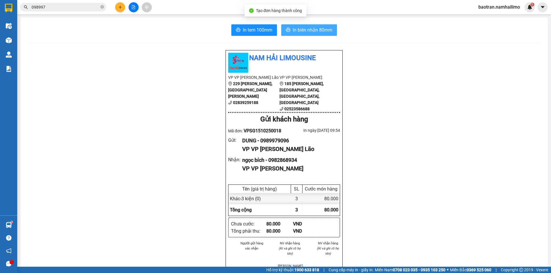
drag, startPoint x: 333, startPoint y: 34, endPoint x: 329, endPoint y: 34, distance: 4.0
click at [332, 29] on div "In tem 100mm In biên nhận 80mm Nam Hải Limousine VP VP [PERSON_NAME] Lão [STREE…" at bounding box center [283, 267] width 527 height 499
click at [329, 34] on button "In biên nhận 80mm" at bounding box center [309, 29] width 56 height 11
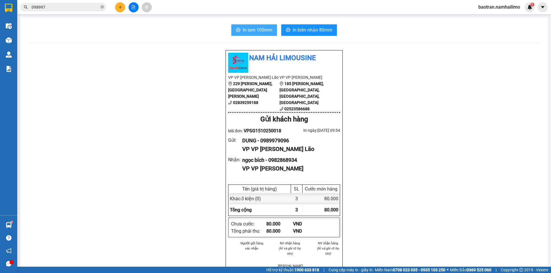
drag, startPoint x: 251, startPoint y: 29, endPoint x: 247, endPoint y: 30, distance: 3.3
click at [250, 29] on span "In tem 100mm" at bounding box center [258, 29] width 30 height 7
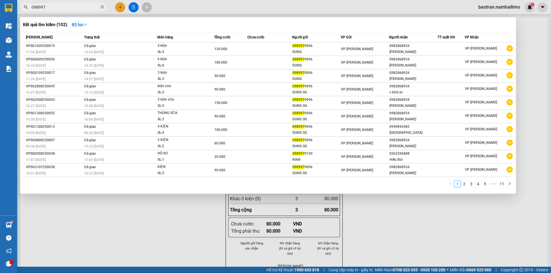
click at [51, 9] on input "098997" at bounding box center [66, 7] width 68 height 6
click at [52, 10] on input "098997" at bounding box center [66, 7] width 68 height 6
click at [52, 9] on input "098997" at bounding box center [66, 7] width 68 height 6
click at [52, 8] on input "098997" at bounding box center [66, 7] width 68 height 6
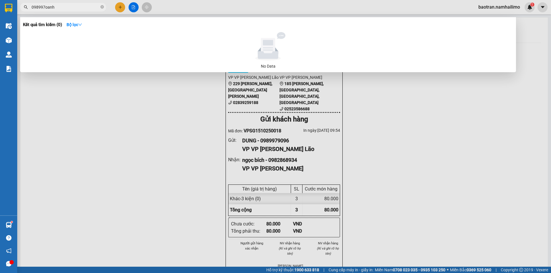
click at [99, 9] on input "098997oanh" at bounding box center [66, 7] width 68 height 6
type input "098997oanh"
click at [100, 7] on span "098997oanh" at bounding box center [63, 7] width 86 height 9
click at [102, 7] on icon "close-circle" at bounding box center [101, 6] width 3 height 3
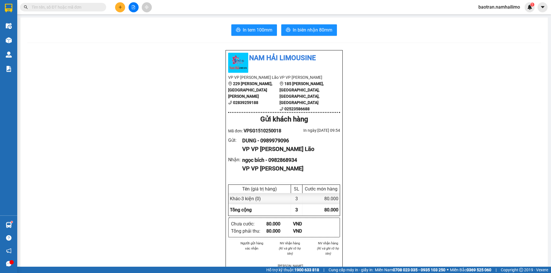
click at [90, 6] on input "text" at bounding box center [66, 7] width 68 height 6
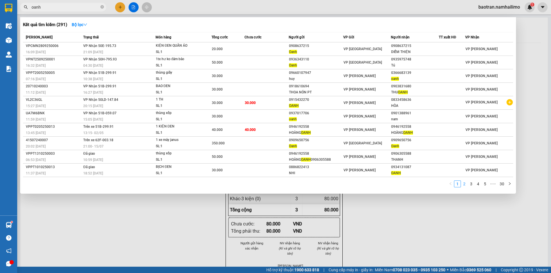
type input "oanh"
click at [464, 185] on link "2" at bounding box center [464, 184] width 6 height 6
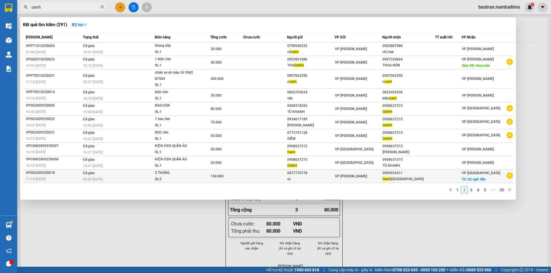
click at [510, 177] on icon "plus-circle" at bounding box center [510, 176] width 6 height 6
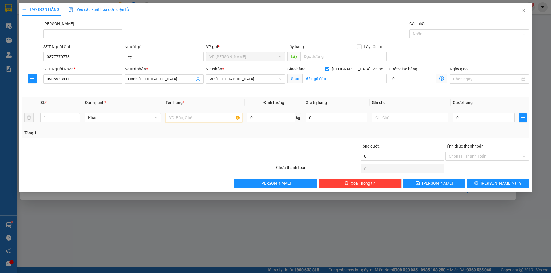
click at [205, 115] on input "text" at bounding box center [204, 117] width 76 height 9
type input "1 kiện"
click at [496, 119] on input "0" at bounding box center [484, 117] width 62 height 9
type input "7"
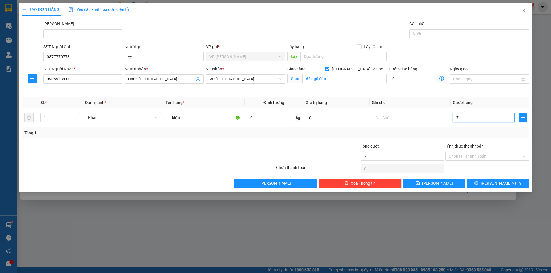
type input "7"
type input "70"
type input "700"
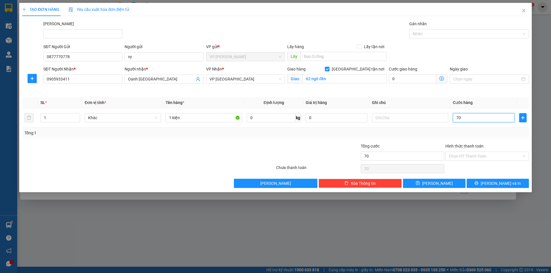
type input "700"
type input "7.000"
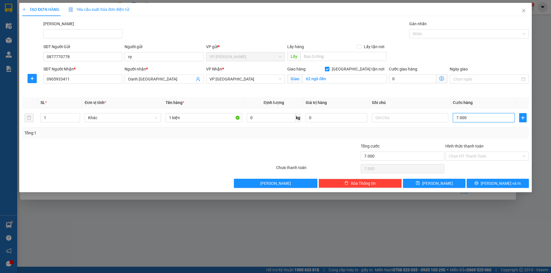
type input "70.000"
drag, startPoint x: 494, startPoint y: 183, endPoint x: 491, endPoint y: 178, distance: 5.7
click at [494, 185] on span "[PERSON_NAME] và In" at bounding box center [501, 184] width 40 height 6
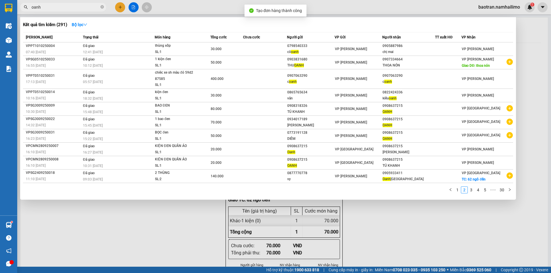
drag, startPoint x: 317, startPoint y: 223, endPoint x: 321, endPoint y: 172, distance: 51.5
click at [317, 213] on div at bounding box center [275, 136] width 551 height 273
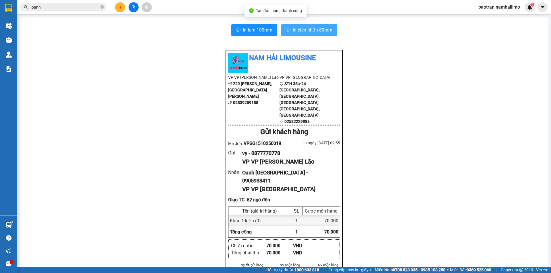
drag, startPoint x: 322, startPoint y: 37, endPoint x: 322, endPoint y: 32, distance: 4.6
click at [322, 32] on span "In biên nhận 80mm" at bounding box center [313, 29] width 40 height 7
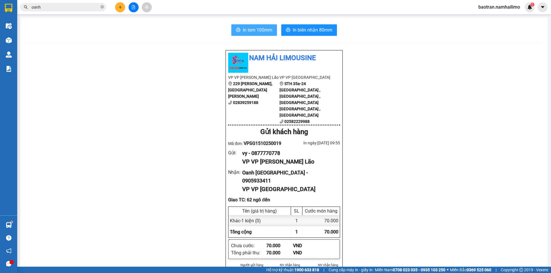
click at [264, 34] on span "In tem 100mm" at bounding box center [258, 29] width 30 height 7
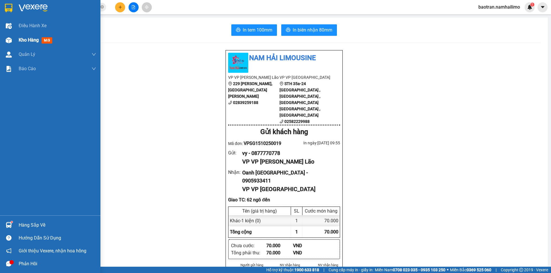
click at [9, 38] on img at bounding box center [9, 40] width 6 height 6
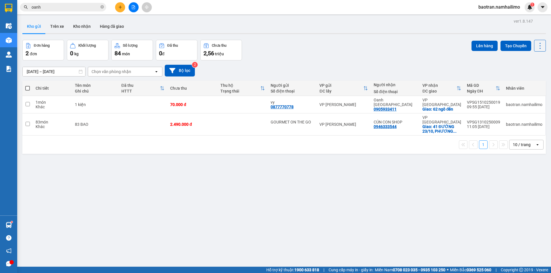
click at [30, 25] on button "Kho gửi" at bounding box center [33, 27] width 23 height 14
click at [80, 7] on input "oanh" at bounding box center [66, 7] width 68 height 6
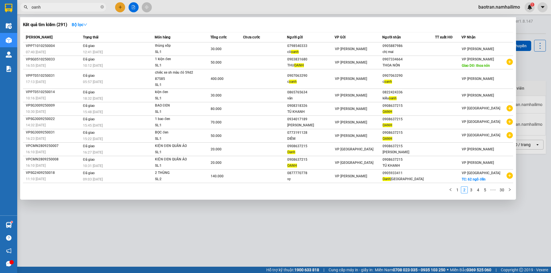
click at [80, 7] on input "oanh" at bounding box center [66, 7] width 68 height 6
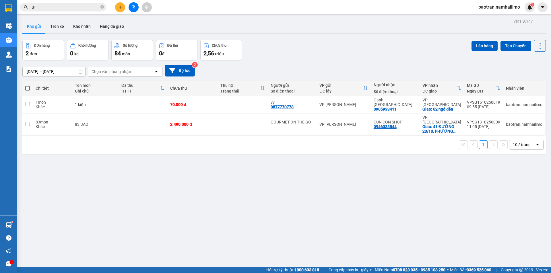
type input "ư"
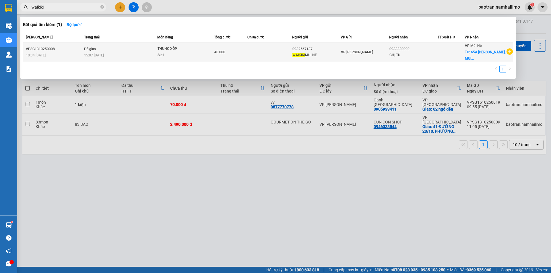
type input "waikiki"
click at [511, 52] on icon "plus-circle" at bounding box center [510, 51] width 6 height 6
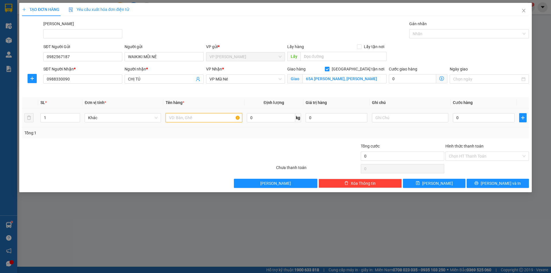
click at [213, 121] on input "text" at bounding box center [204, 117] width 76 height 9
type input "1 thùng xốp"
click at [413, 81] on input "0" at bounding box center [412, 78] width 47 height 9
type input "1"
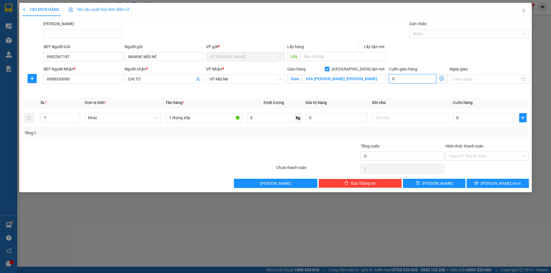
type input "1"
type input "10"
type input "100"
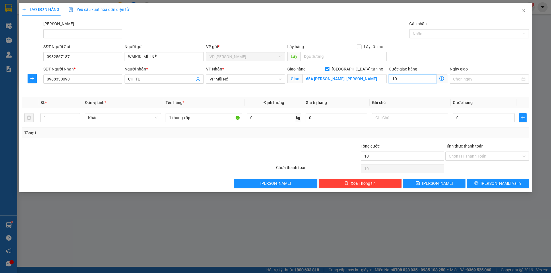
type input "100"
type input "1.000"
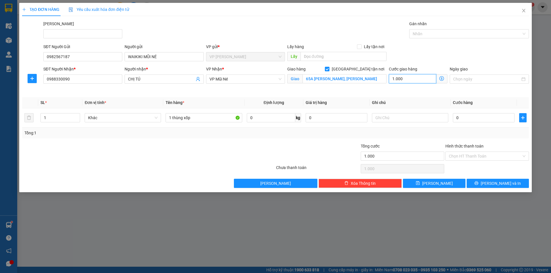
type input "10.000"
click at [478, 117] on input "0" at bounding box center [484, 117] width 62 height 9
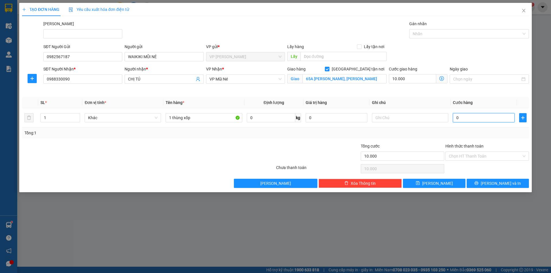
type input "4"
type input "10.004"
type input "40"
type input "10.040"
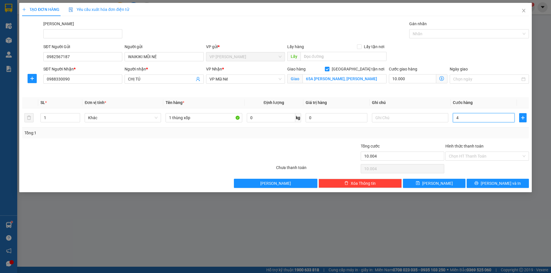
type input "10.040"
type input "400"
type input "10.400"
type input "4.000"
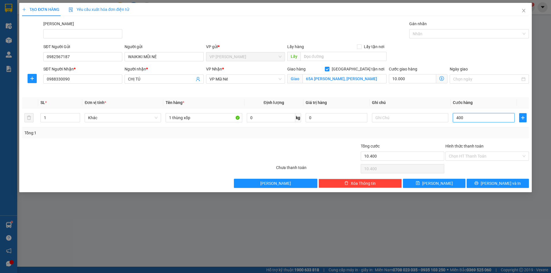
type input "14.000"
type input "40.000"
type input "50.000"
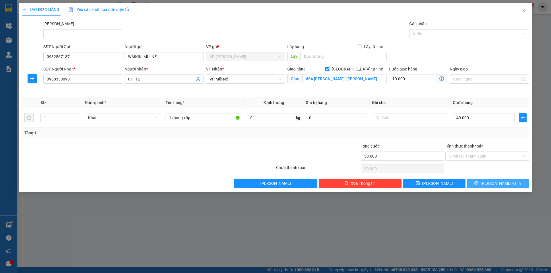
click at [487, 186] on button "[PERSON_NAME] và In" at bounding box center [498, 183] width 62 height 9
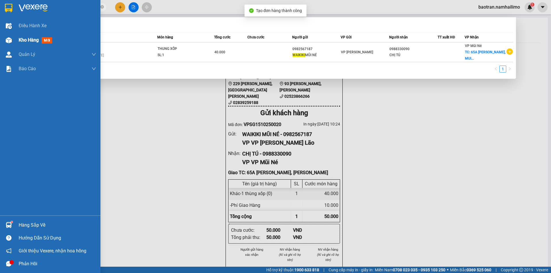
click at [17, 34] on div "Kho hàng mới" at bounding box center [50, 40] width 100 height 14
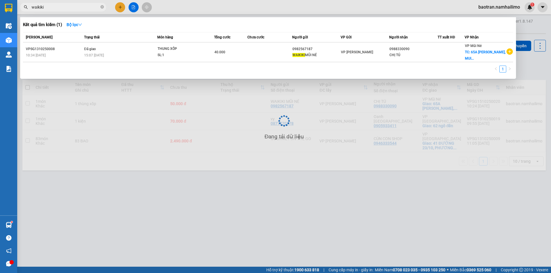
click at [280, 162] on div at bounding box center [275, 136] width 551 height 273
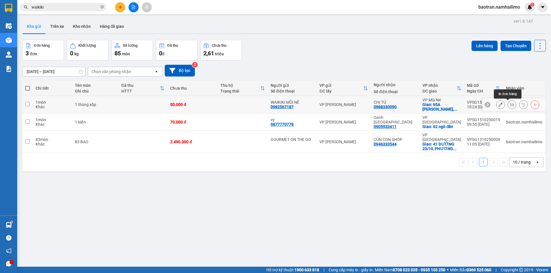
click at [510, 104] on icon at bounding box center [512, 105] width 4 height 4
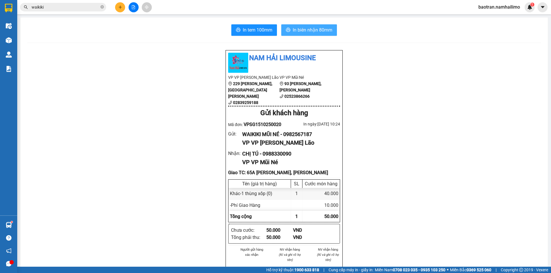
click at [311, 27] on span "In biên nhận 80mm" at bounding box center [313, 29] width 40 height 7
click at [243, 33] on span "In tem 100mm" at bounding box center [258, 29] width 30 height 7
click at [251, 27] on span "In tem 100mm" at bounding box center [258, 29] width 30 height 7
click at [121, 6] on icon "plus" at bounding box center [120, 7] width 4 height 4
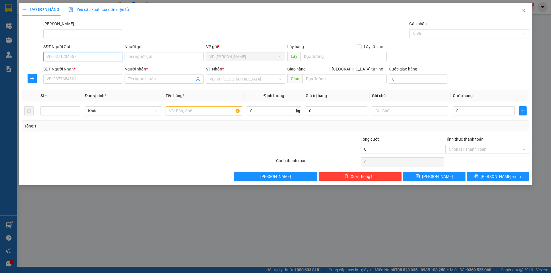
click at [86, 57] on input "SĐT Người Gửi" at bounding box center [82, 56] width 79 height 9
click at [73, 70] on div "0822242686 - VŨ" at bounding box center [83, 68] width 72 height 6
type input "0822242686"
type input "VŨ"
type input "0989906369"
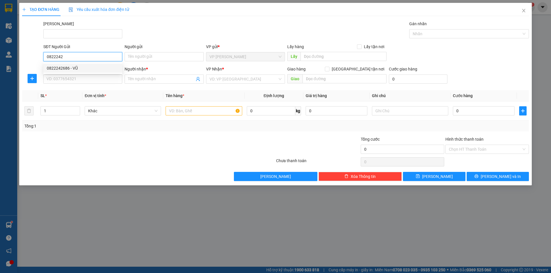
type input "[PERSON_NAME]"
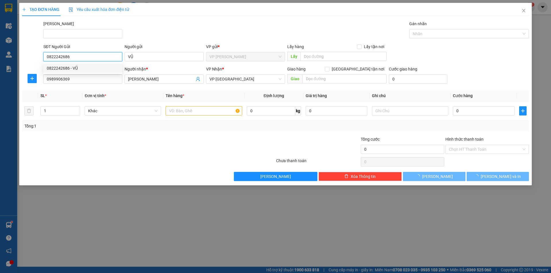
type input "40.000"
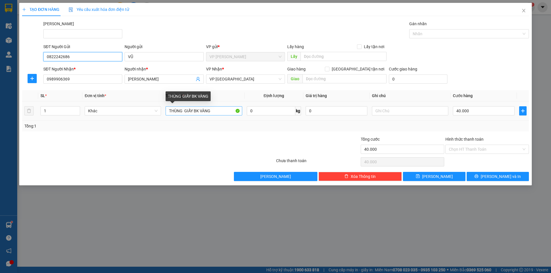
type input "0822242686"
drag, startPoint x: 221, startPoint y: 111, endPoint x: 154, endPoint y: 122, distance: 68.6
click at [154, 122] on div "SL * Đơn vị tính * Tên hàng * Định lượng Giá trị hàng Ghi chú Cước hàng 1 Khác …" at bounding box center [275, 110] width 507 height 41
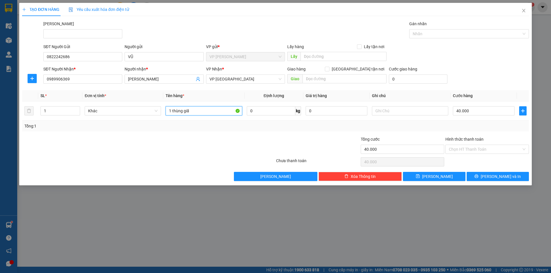
type input "1 thùng giấy"
click at [491, 174] on button "[PERSON_NAME] và In" at bounding box center [498, 176] width 62 height 9
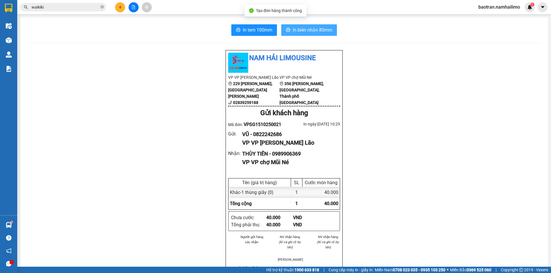
click at [308, 28] on span "In biên nhận 80mm" at bounding box center [313, 29] width 40 height 7
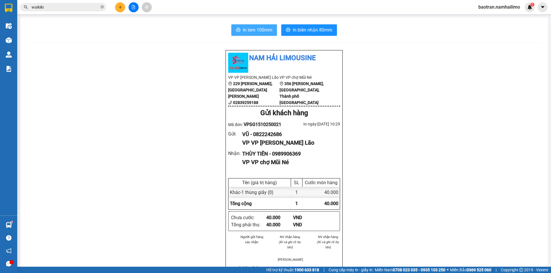
click at [264, 31] on span "In tem 100mm" at bounding box center [258, 29] width 30 height 7
